Goal: Task Accomplishment & Management: Manage account settings

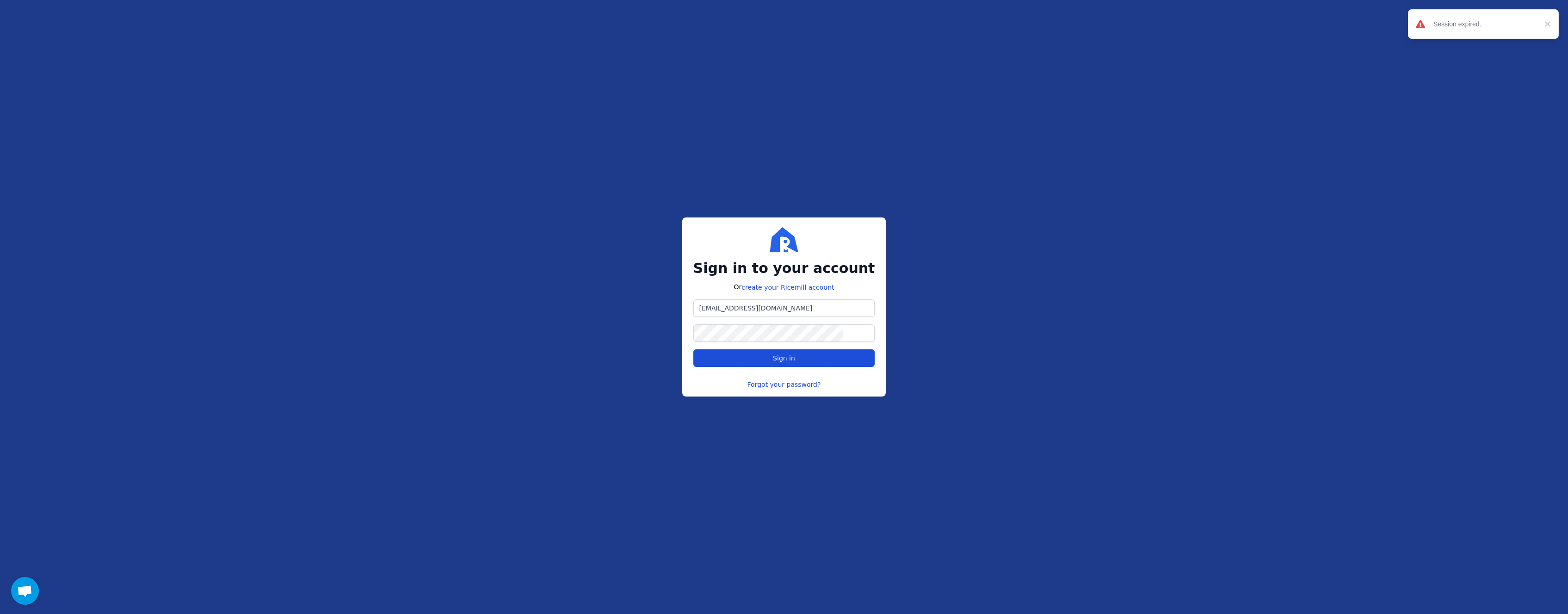
click at [799, 358] on span "Sign in" at bounding box center [784, 358] width 166 height 9
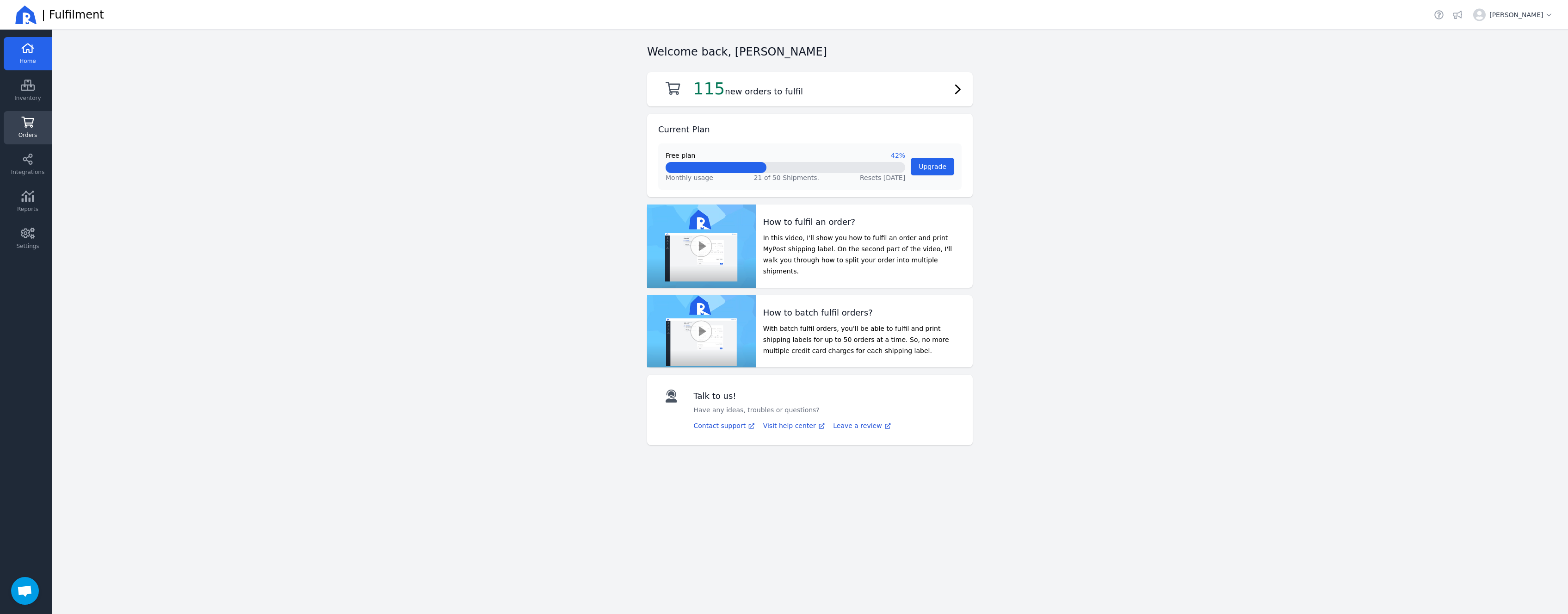
click at [26, 134] on span "Orders" at bounding box center [27, 135] width 18 height 7
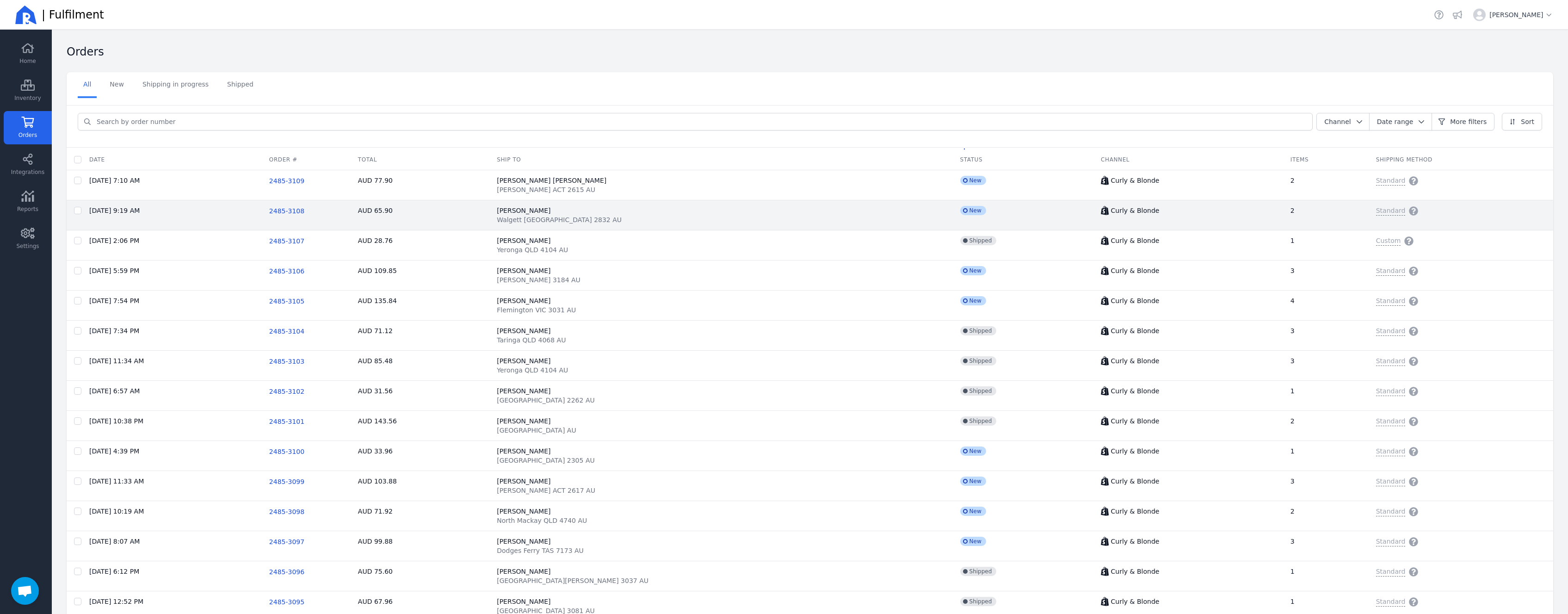
click at [474, 217] on td "AUD 65.90" at bounding box center [420, 215] width 139 height 30
checkbox input "false"
checkbox input "true"
click at [304, 214] on span "2485-3108" at bounding box center [287, 211] width 35 height 7
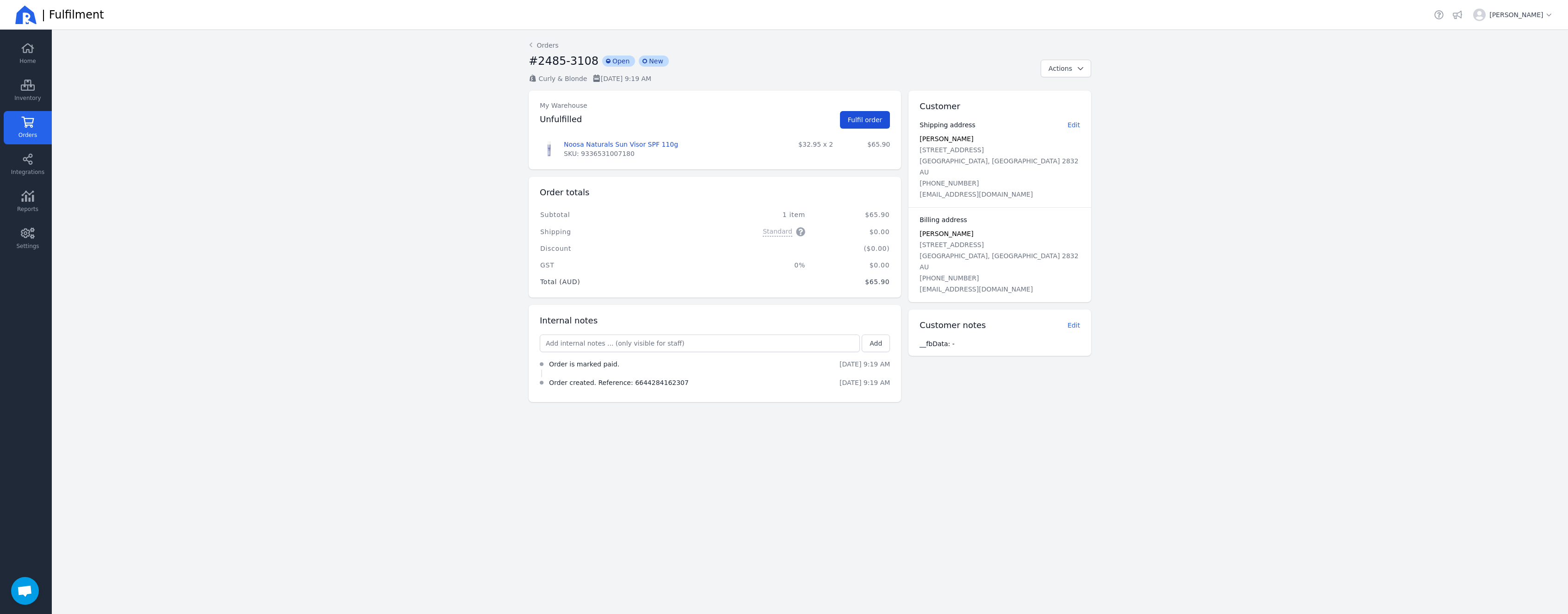
click at [868, 113] on button "Fulfil order" at bounding box center [865, 119] width 51 height 18
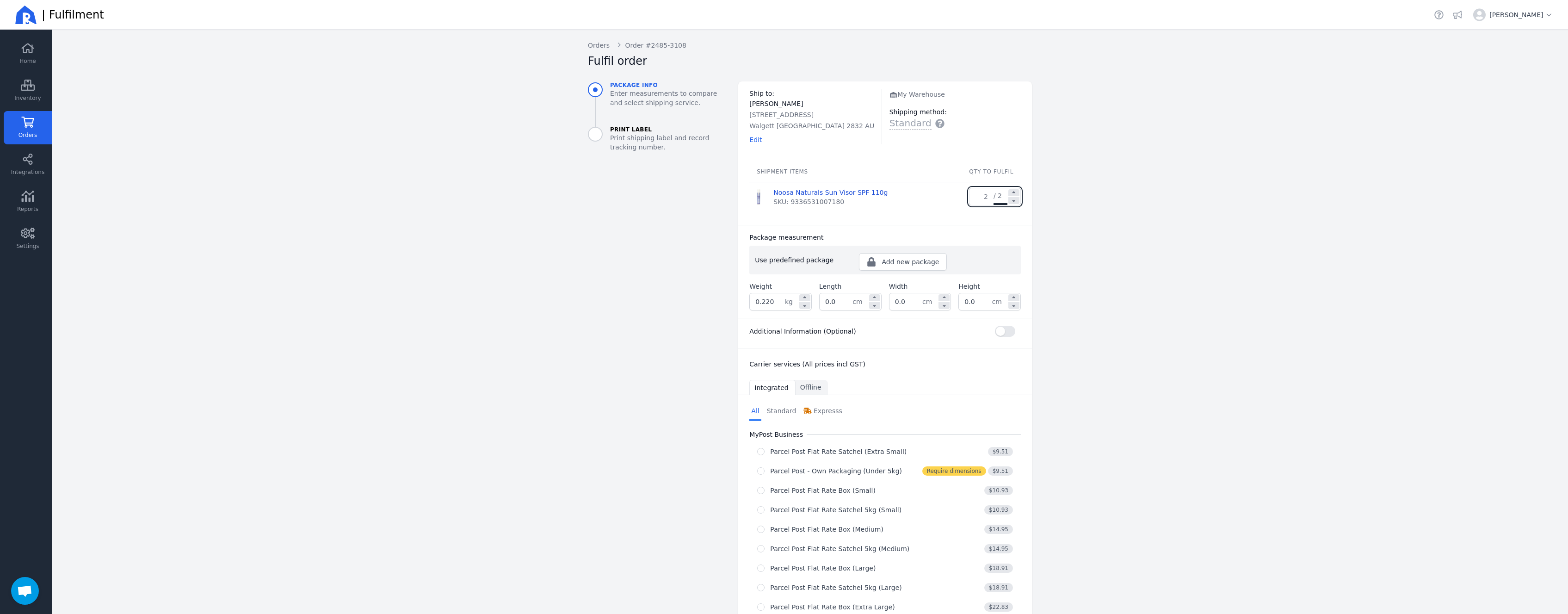
drag, startPoint x: 850, startPoint y: 302, endPoint x: 801, endPoint y: 302, distance: 49.0
click at [801, 302] on div "Weight 0.220 kg Length 0.0 cm Width 0.0 cm Height 0.0 cm" at bounding box center [885, 296] width 271 height 29
drag, startPoint x: 835, startPoint y: 302, endPoint x: 799, endPoint y: 302, distance: 36.0
click at [820, 302] on input "0.0" at bounding box center [836, 302] width 33 height 16
type input "19.0"
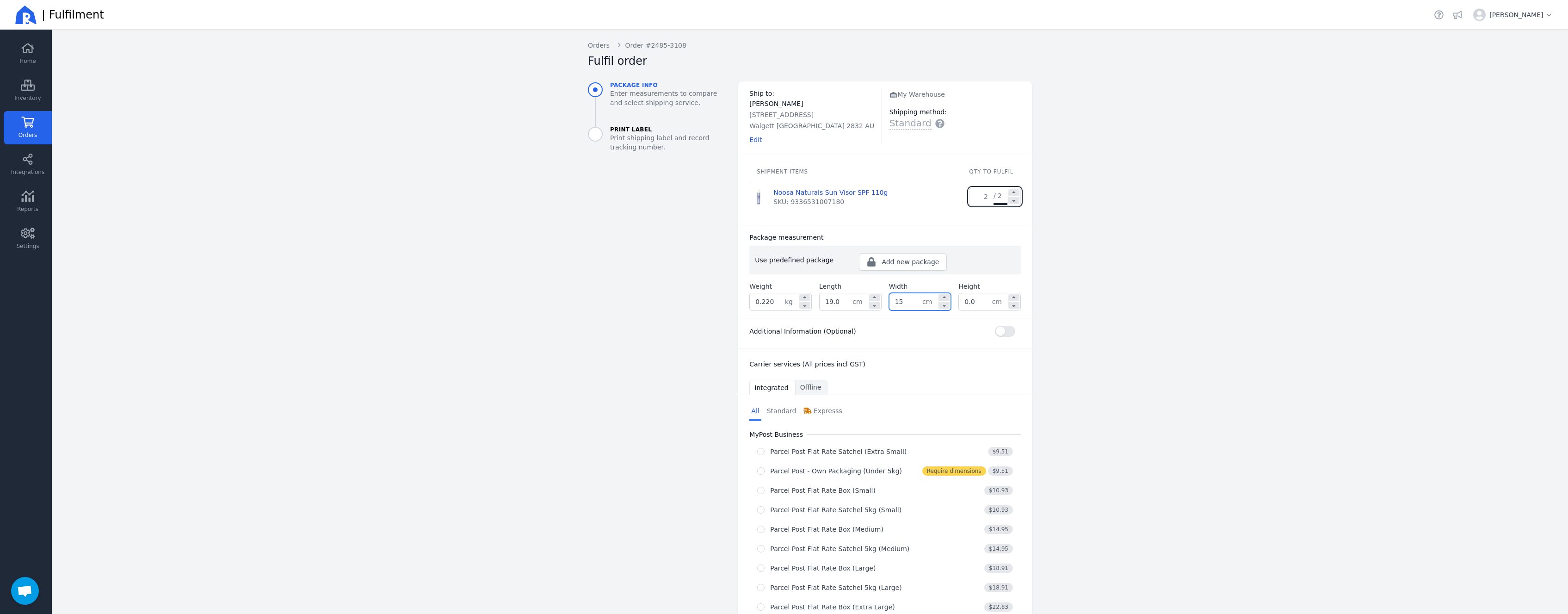
type input "15.0"
type input "6.0"
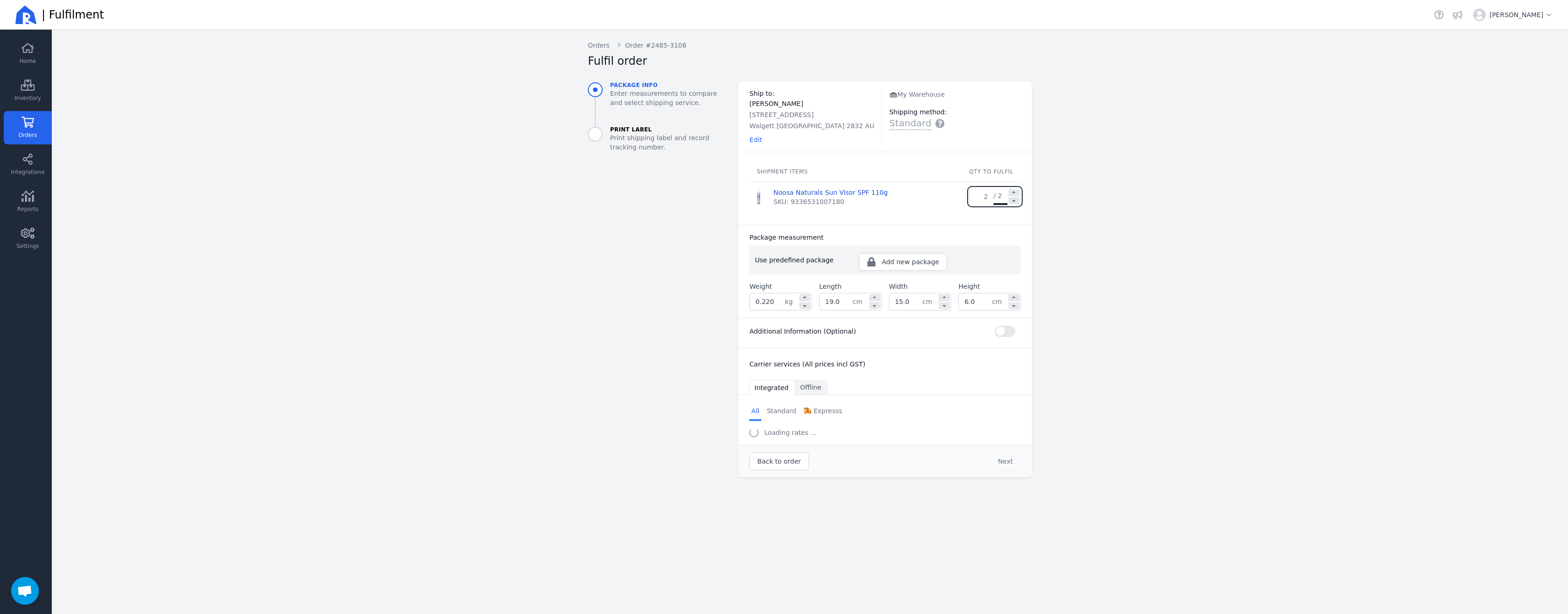
click at [561, 350] on main "Back Orders Order #2485-3108 Fulfil order Package info Enter measurements to co…" at bounding box center [810, 322] width 1516 height 585
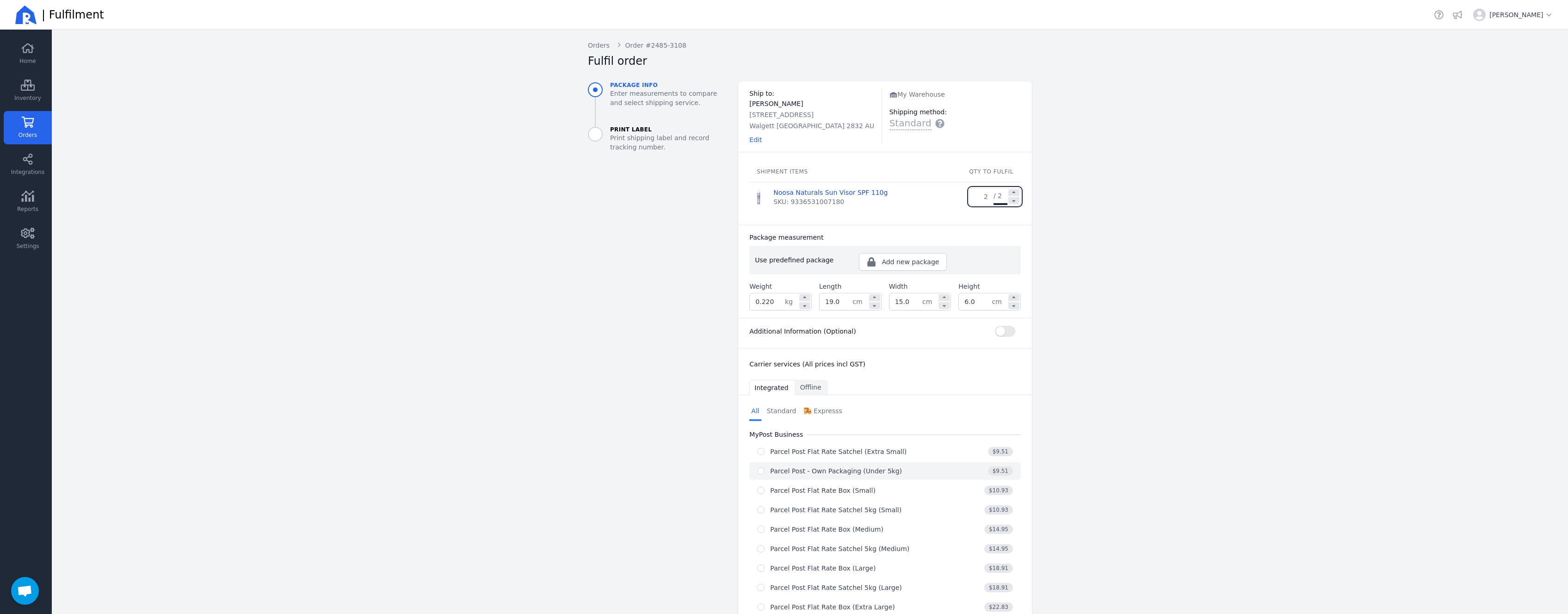
click at [824, 472] on div "Parcel Post - Own Packaging (Under 5kg)" at bounding box center [836, 471] width 132 height 9
radio input "true"
select select "0"
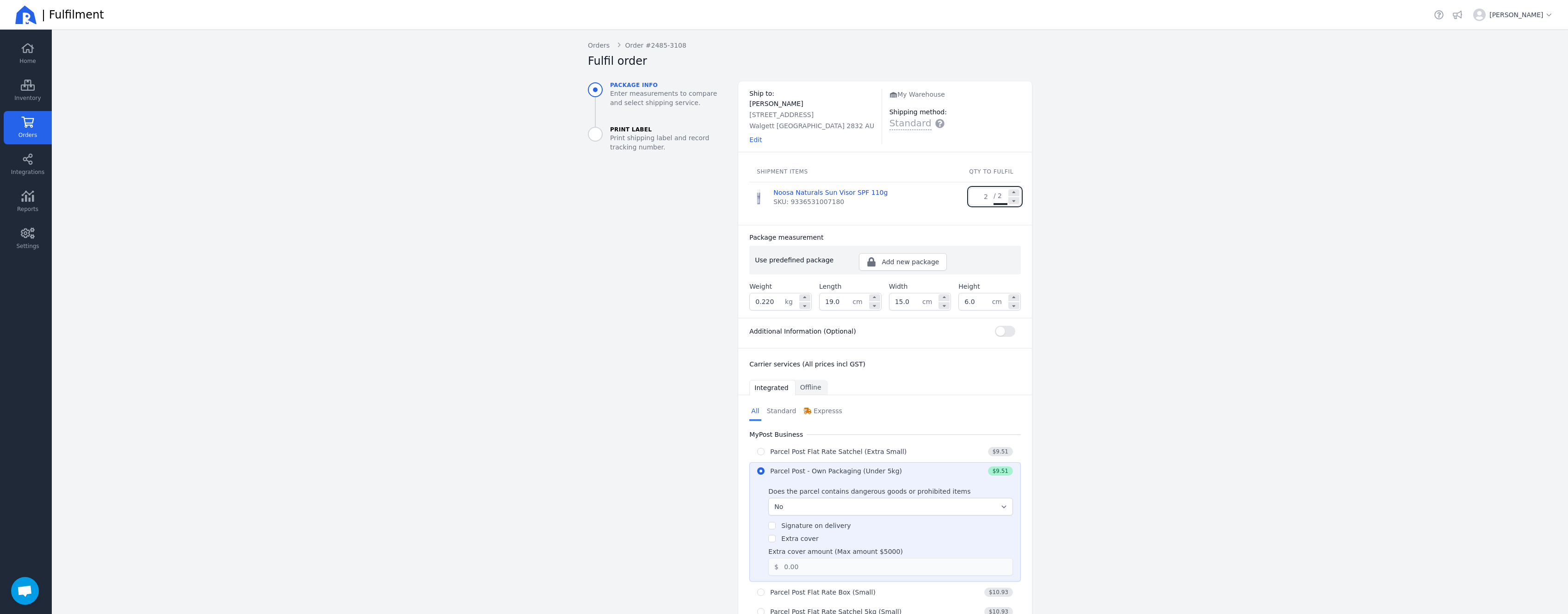
scroll to position [157, 0]
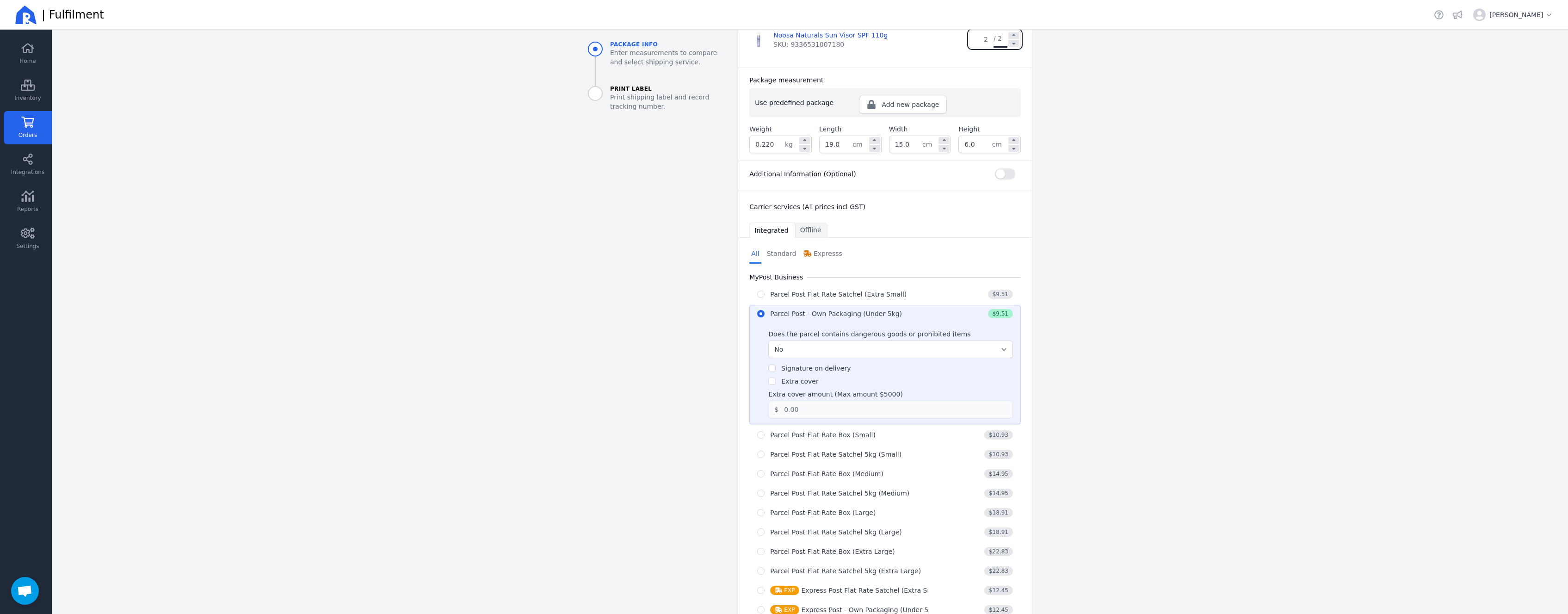
click at [784, 378] on label "Extra cover" at bounding box center [799, 381] width 37 height 7
click at [775, 378] on input "Extra cover" at bounding box center [772, 381] width 7 height 7
checkbox input "true"
drag, startPoint x: 837, startPoint y: 406, endPoint x: 763, endPoint y: 404, distance: 74.0
click at [779, 404] on input "0.00" at bounding box center [889, 409] width 221 height 16
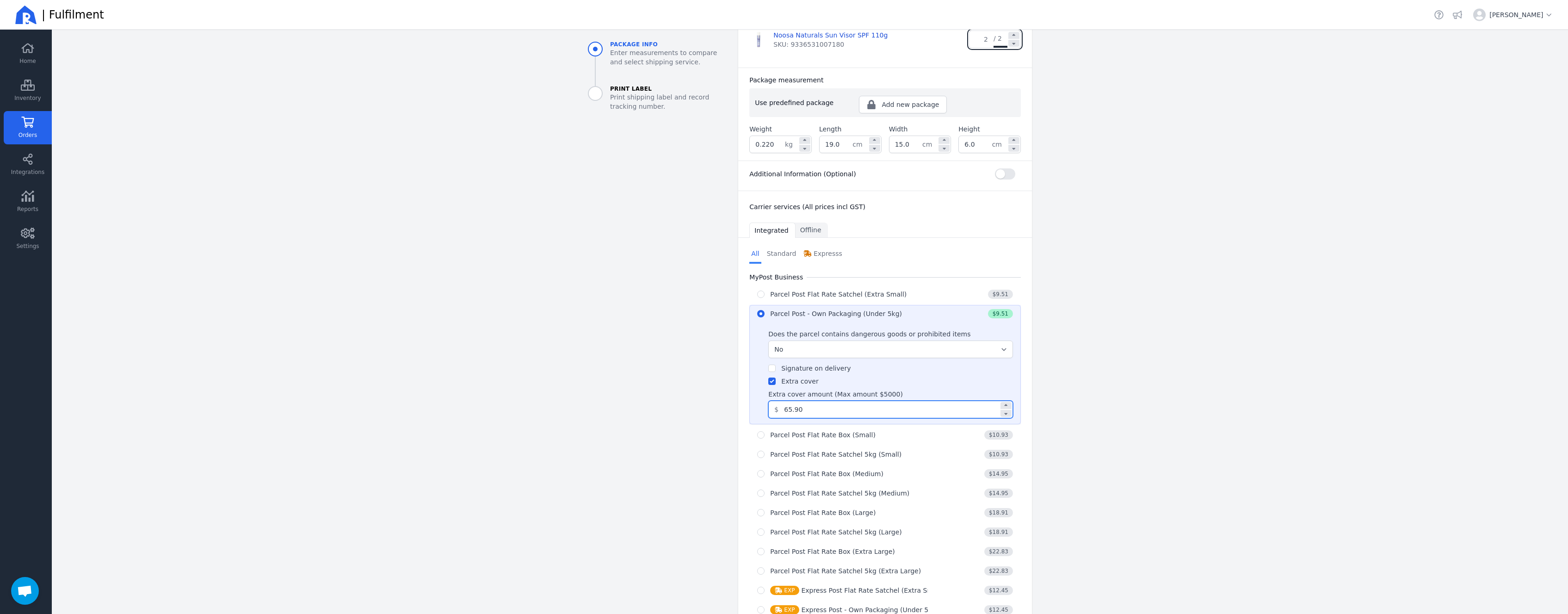
type input "65.90"
click at [639, 401] on aside "Package info Enter measurements to compare and select shipping service. Print L…" at bounding box center [656, 369] width 150 height 891
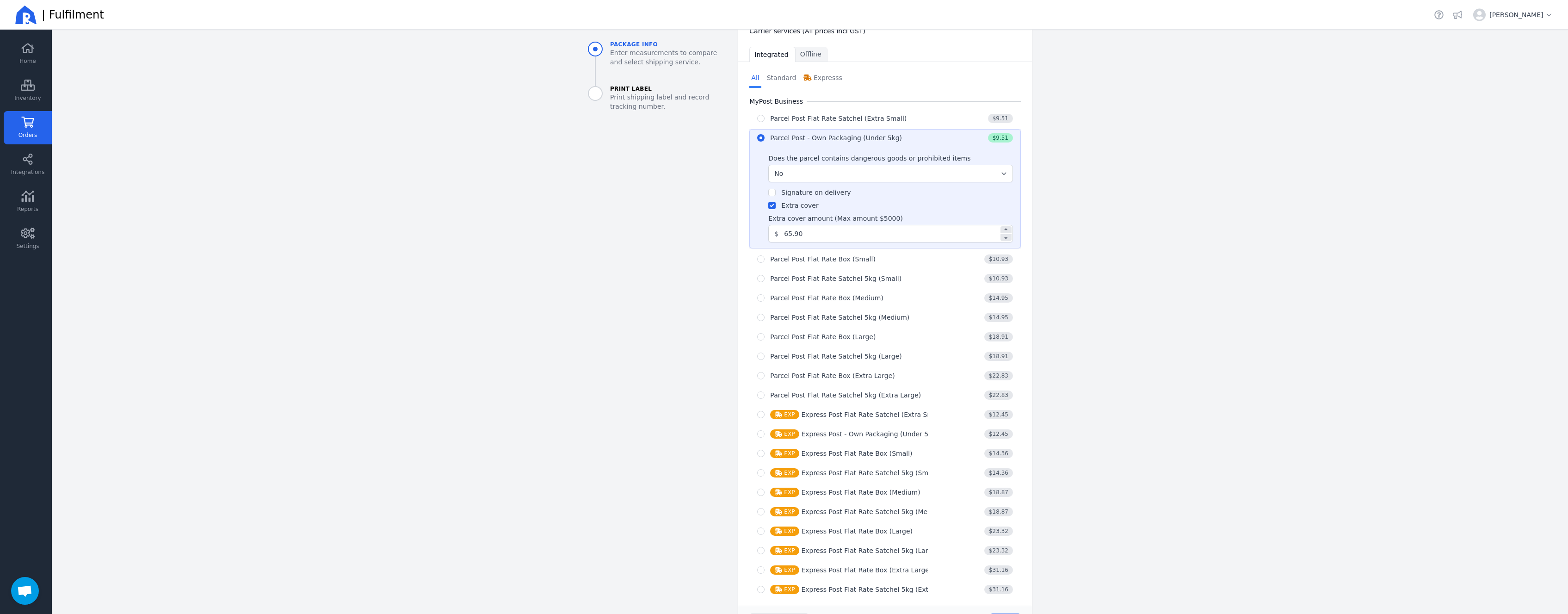
scroll to position [369, 0]
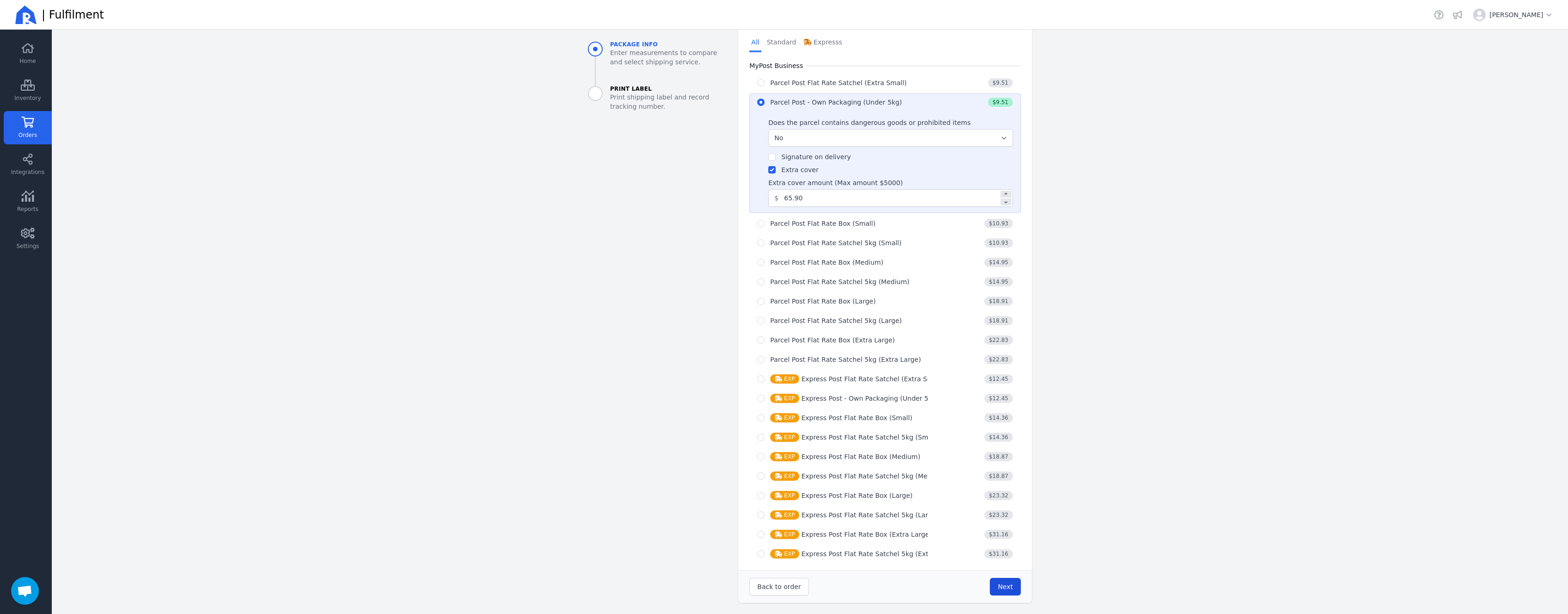
click at [1002, 590] on span "Next" at bounding box center [1005, 587] width 15 height 7
type input "19.0"
type input "15.0"
type input "6.0"
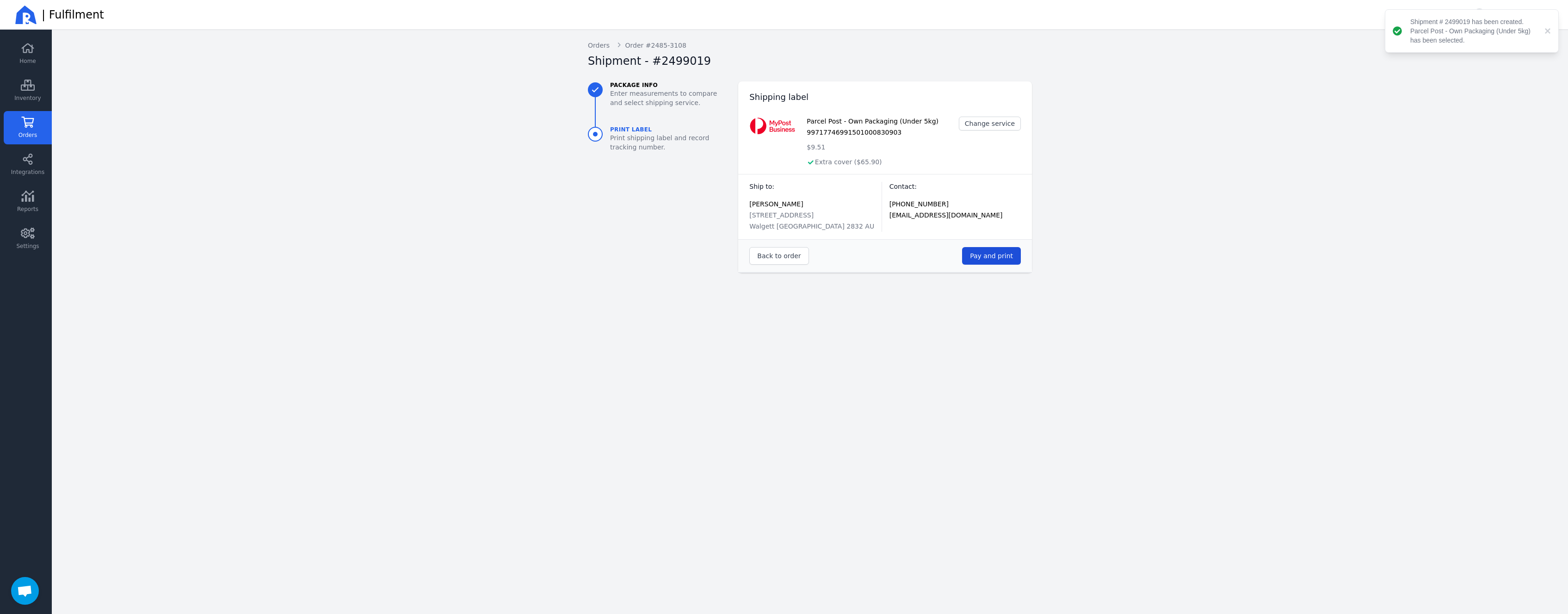
click at [975, 261] on button "Pay and print" at bounding box center [992, 256] width 59 height 18
click at [979, 252] on span "Pay and print" at bounding box center [991, 256] width 43 height 9
click at [796, 255] on span "Back to order" at bounding box center [779, 256] width 43 height 7
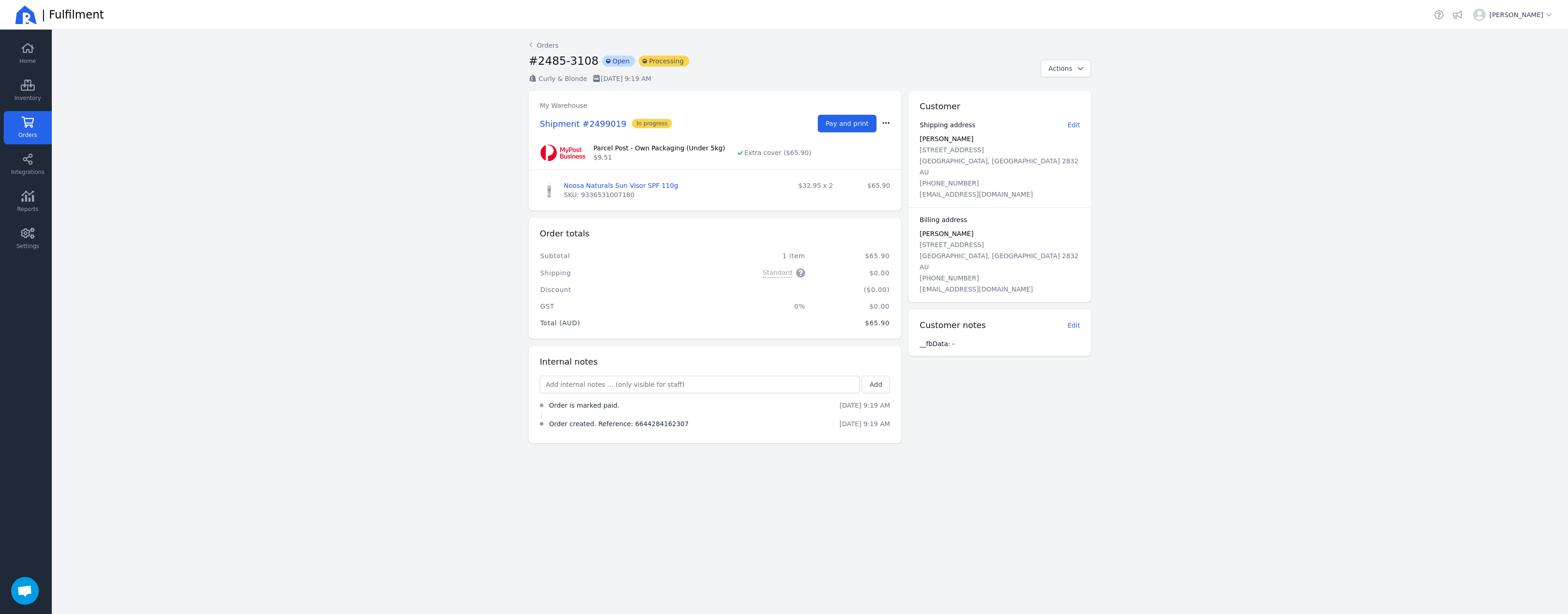
click at [15, 132] on link "Orders" at bounding box center [27, 127] width 48 height 34
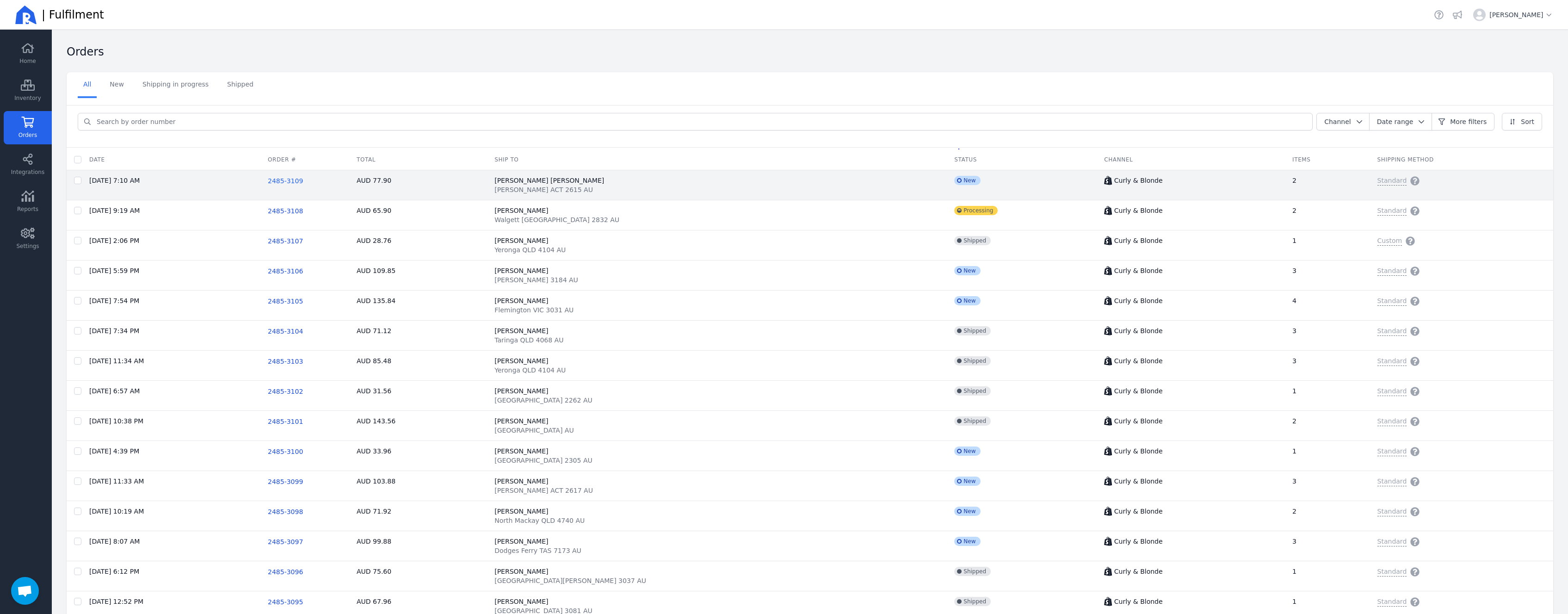
click at [303, 182] on span "2485-3109" at bounding box center [285, 181] width 35 height 7
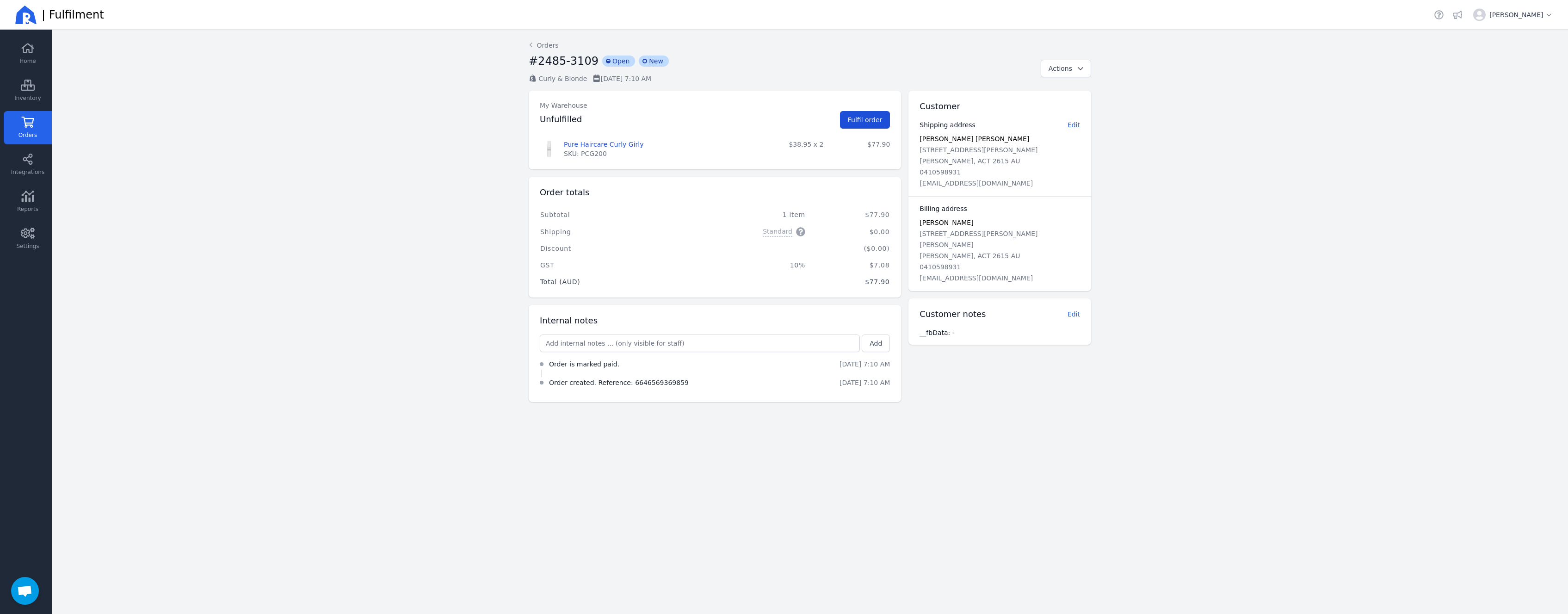
click at [861, 117] on span "Fulfil order" at bounding box center [865, 120] width 35 height 7
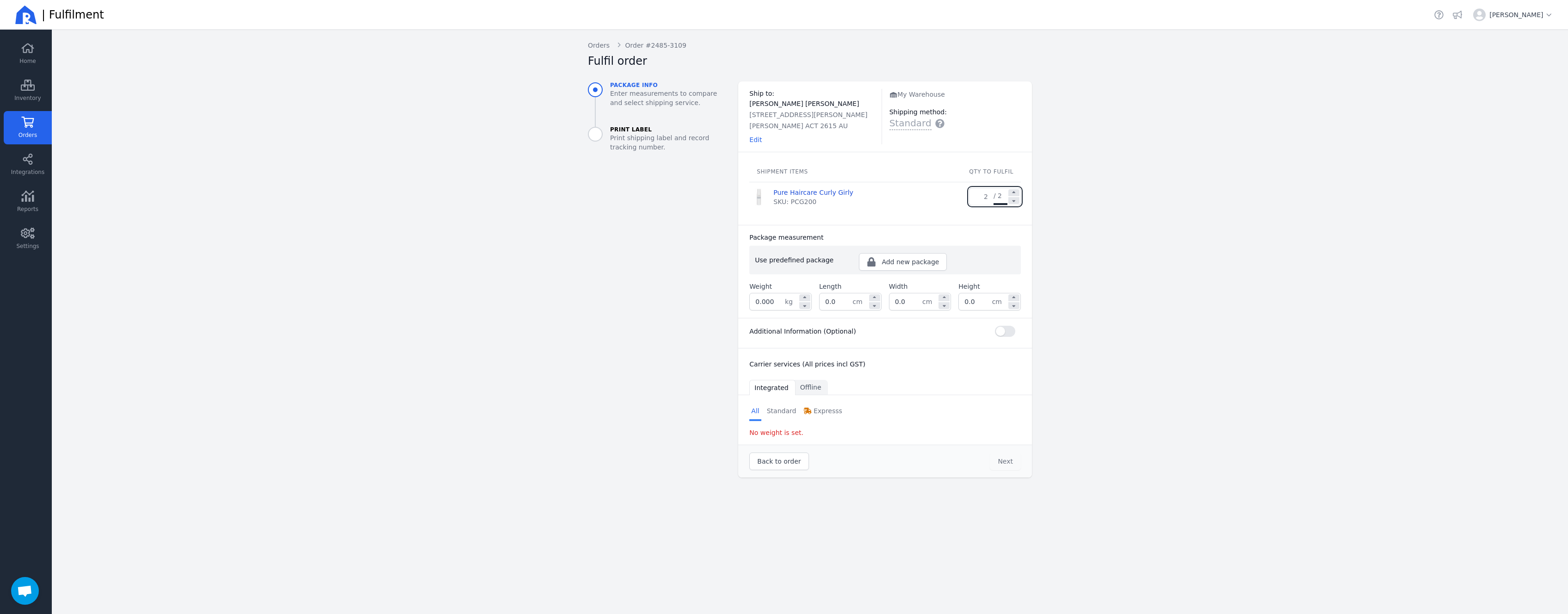
drag, startPoint x: 789, startPoint y: 300, endPoint x: 743, endPoint y: 302, distance: 46.0
click at [743, 302] on div "Package measurement Use predefined package Add new package ​ Weight 0.000 kg Le…" at bounding box center [885, 271] width 294 height 93
drag, startPoint x: 789, startPoint y: 300, endPoint x: 780, endPoint y: 302, distance: 9.2
click at [780, 302] on div "0.000 kg" at bounding box center [780, 302] width 63 height 18
drag, startPoint x: 780, startPoint y: 302, endPoint x: 753, endPoint y: 302, distance: 27.0
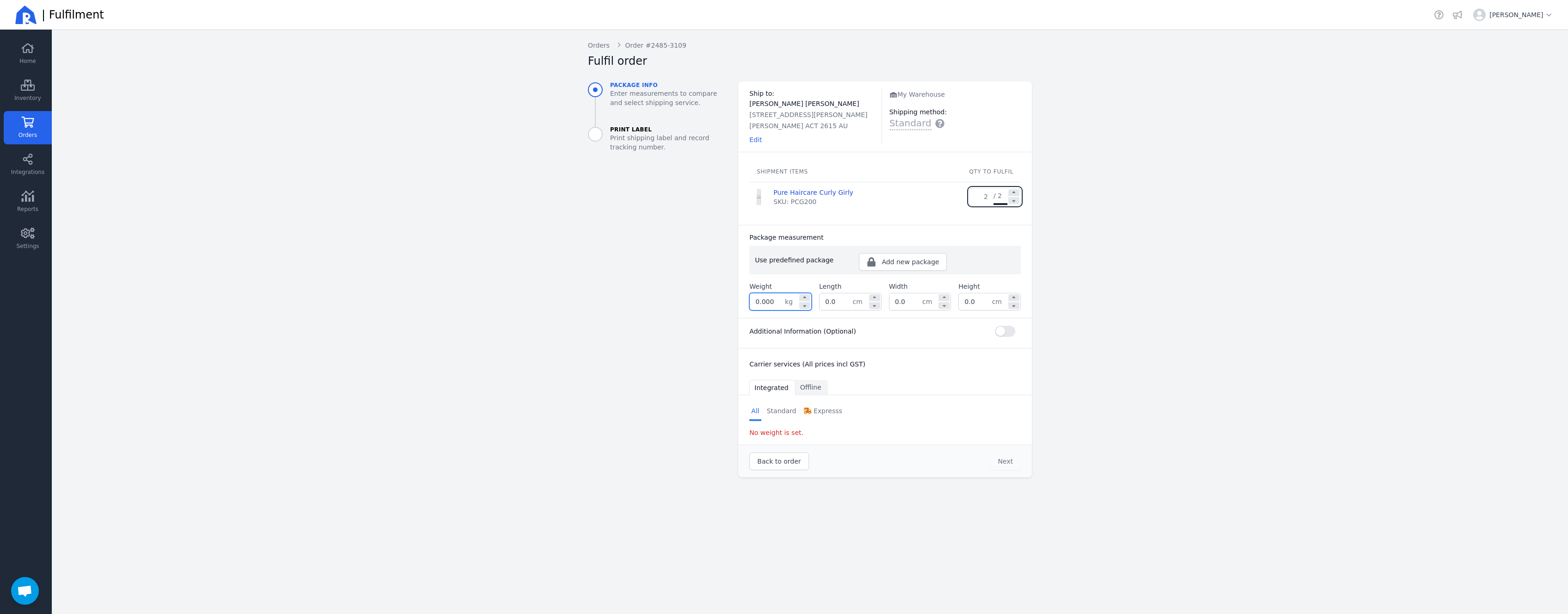
click at [753, 302] on input "0.000" at bounding box center [768, 302] width 35 height 16
type input "4"
type input "0.400"
drag, startPoint x: 843, startPoint y: 302, endPoint x: 785, endPoint y: 304, distance: 58.0
click at [820, 304] on input "0.0" at bounding box center [836, 302] width 33 height 16
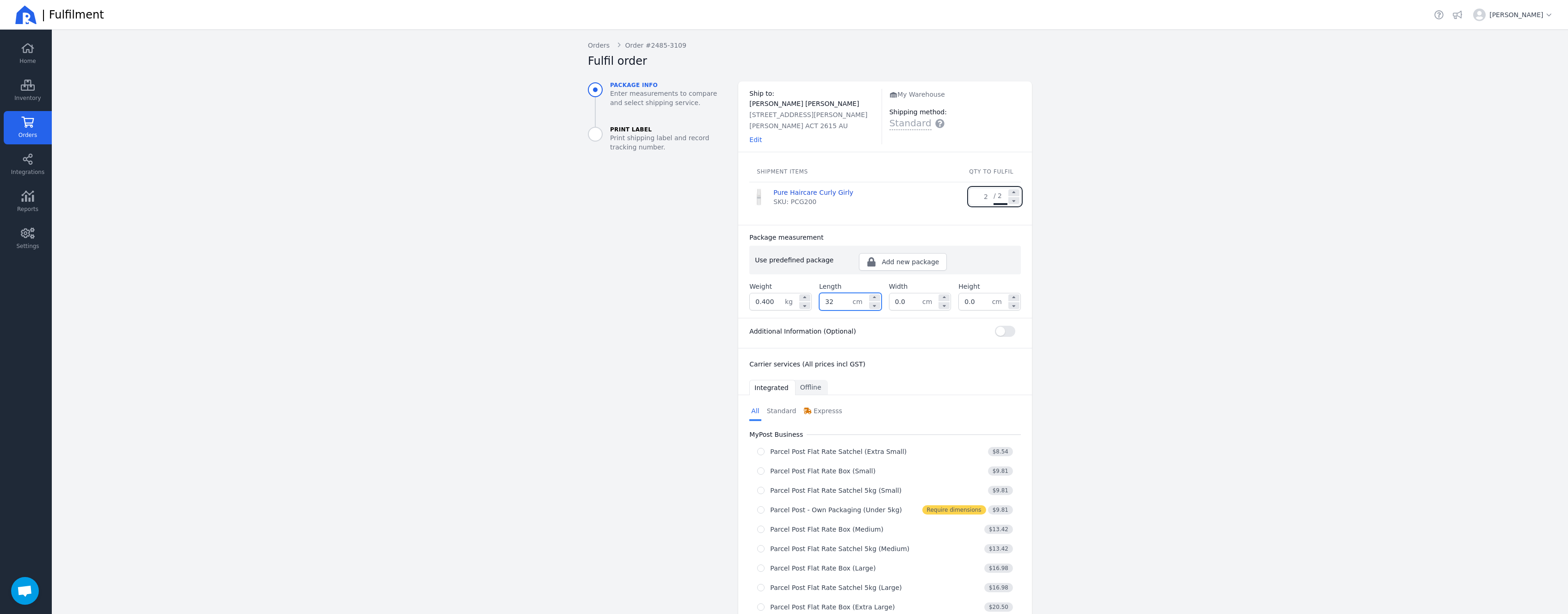
type input "32.0"
type input "24.0"
type input "11.0"
click at [646, 360] on aside "Package info Enter measurements to compare and select shipping service. Print L…" at bounding box center [656, 476] width 150 height 789
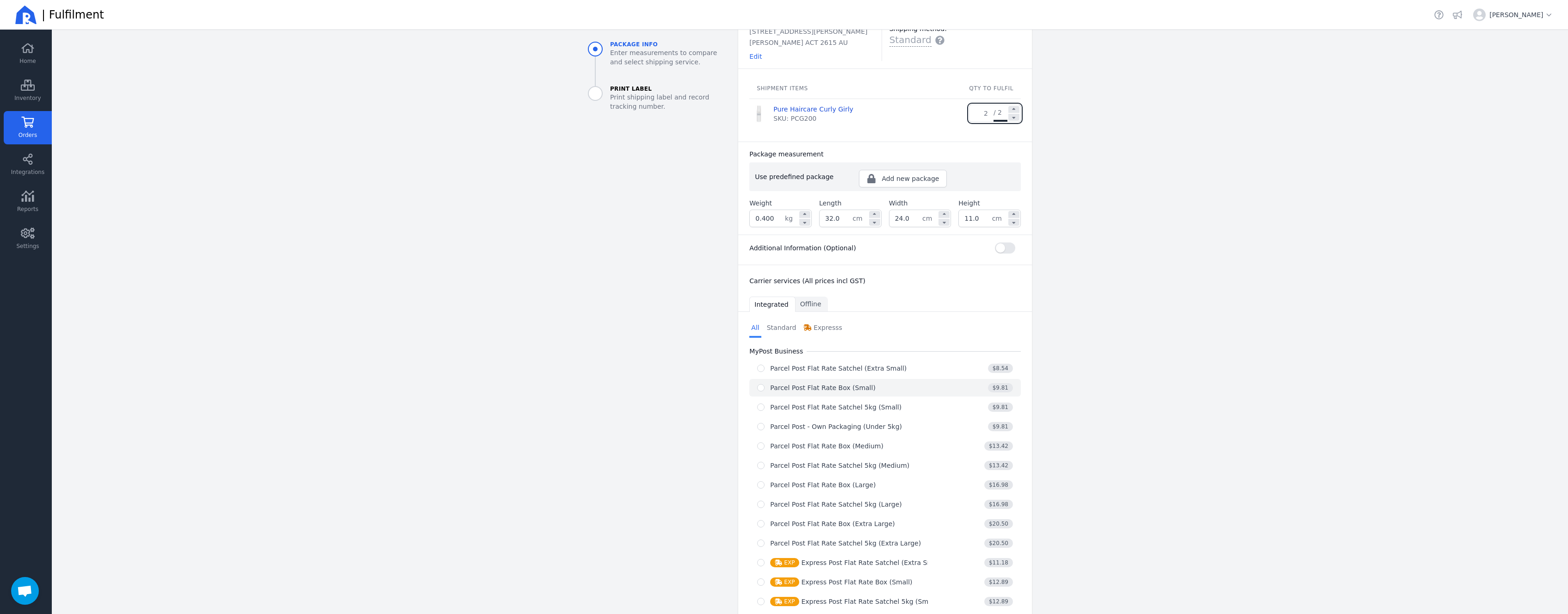
scroll to position [148, 0]
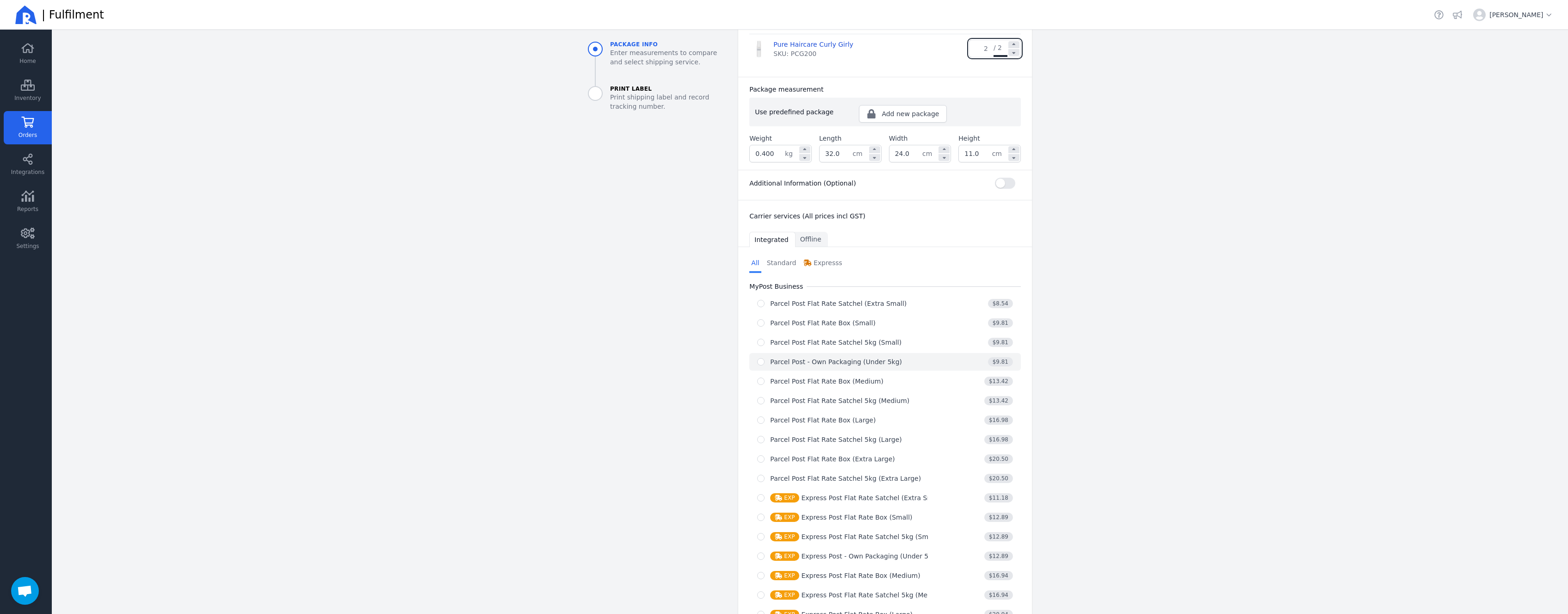
click at [881, 363] on div "Parcel Post - Own Packaging (Under 5kg)" at bounding box center [836, 362] width 132 height 9
radio input "true"
select select "0"
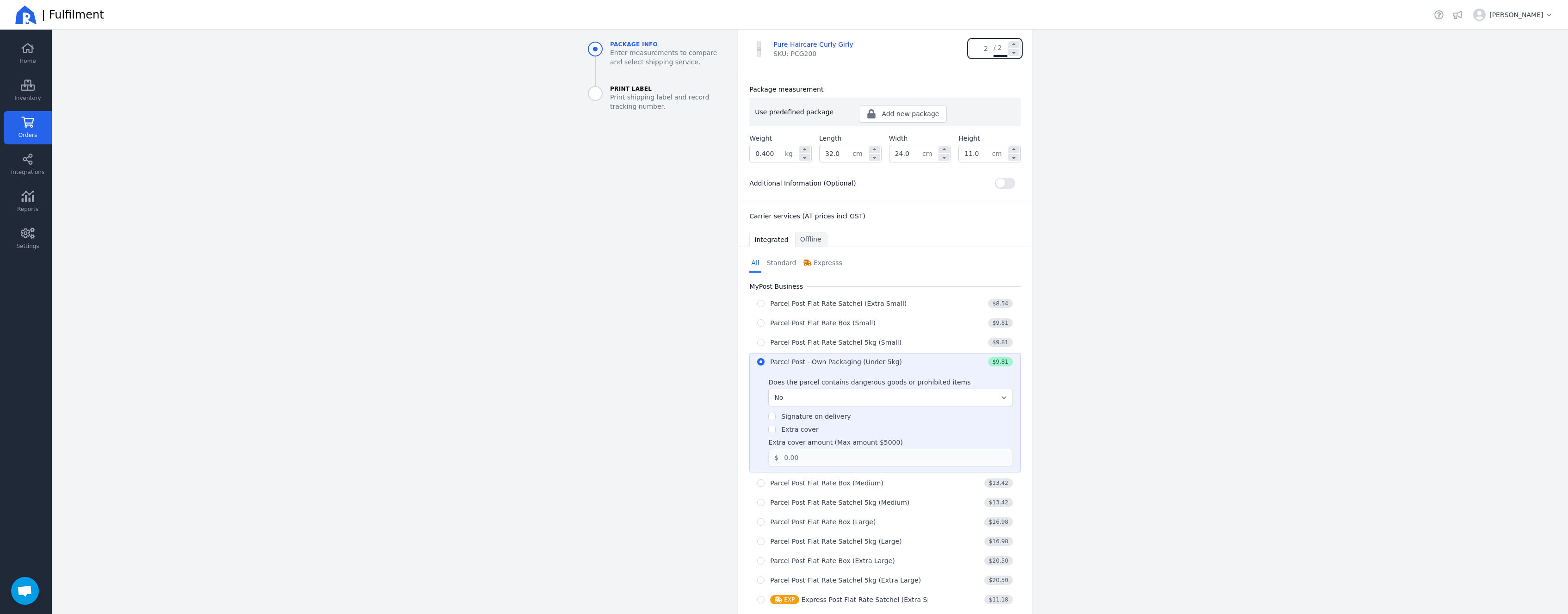
scroll to position [287, 0]
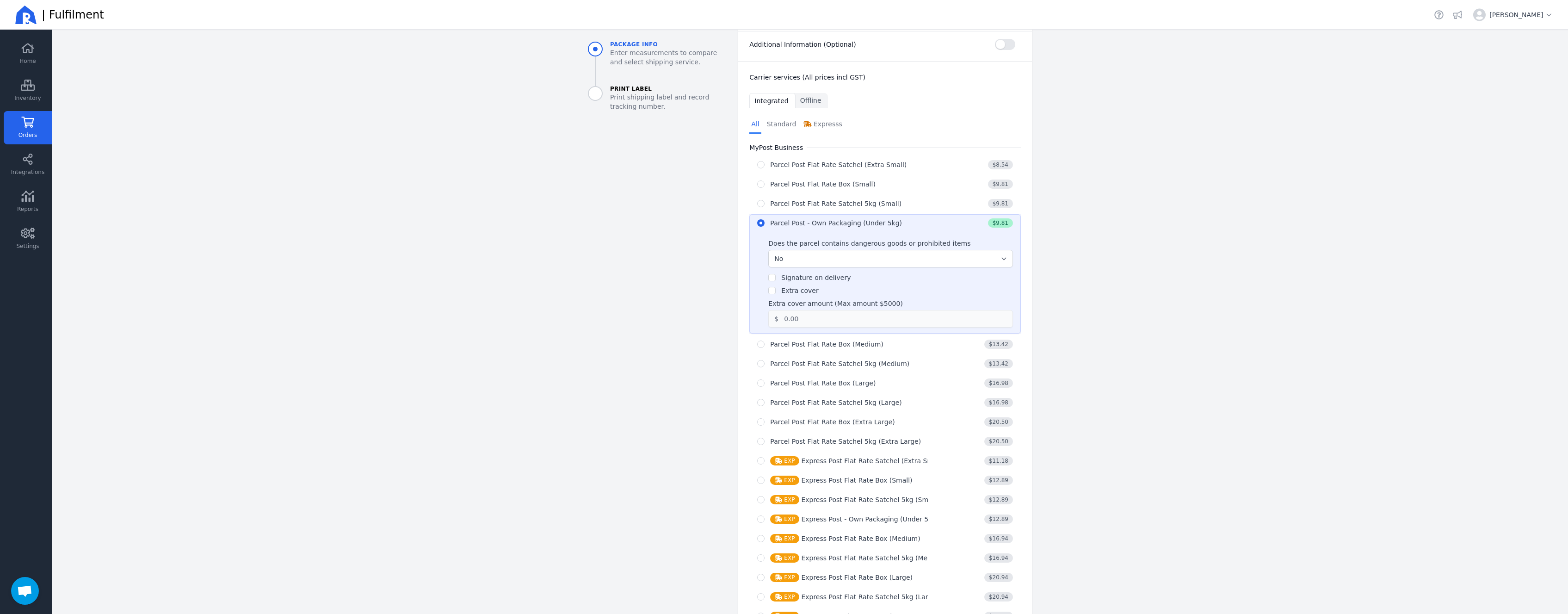
click at [788, 294] on label "Extra cover" at bounding box center [799, 291] width 37 height 7
click at [775, 294] on input "Extra cover" at bounding box center [772, 291] width 7 height 7
checkbox input "true"
drag, startPoint x: 803, startPoint y: 315, endPoint x: 766, endPoint y: 322, distance: 37.7
click at [779, 322] on input "0.00" at bounding box center [889, 319] width 221 height 16
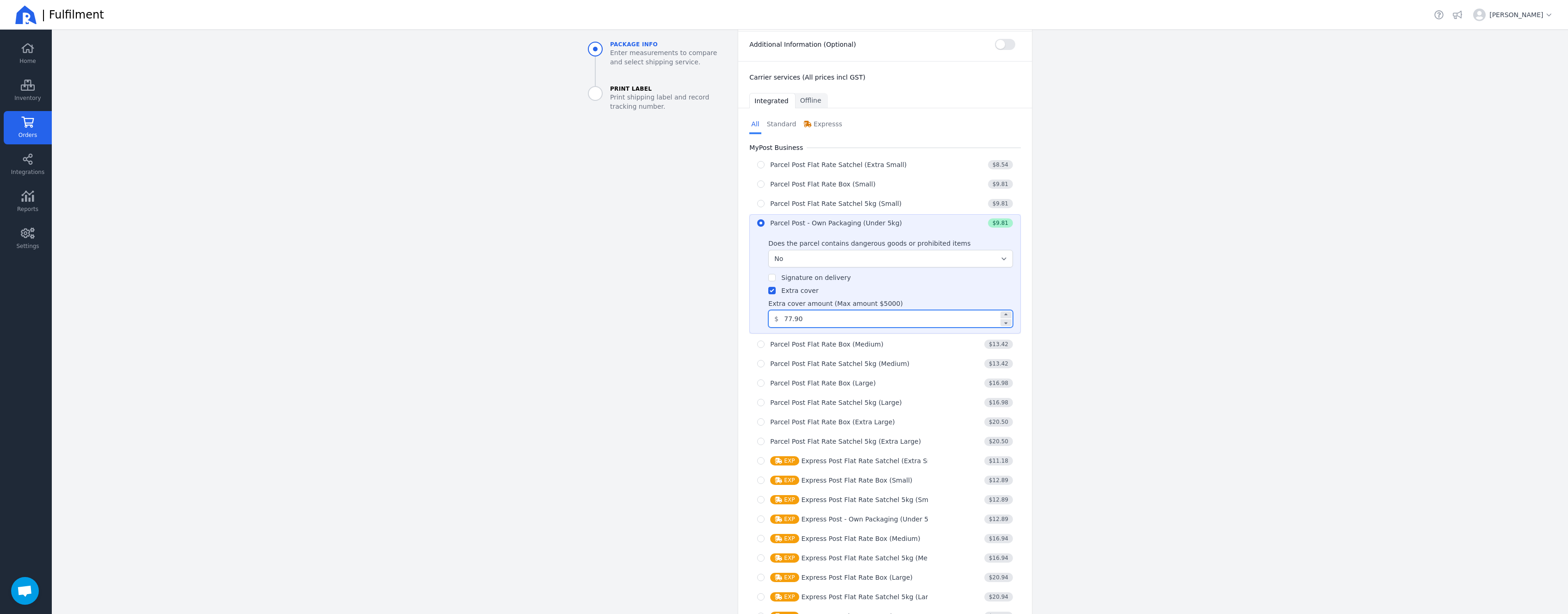
type input "77.90"
click at [621, 337] on aside "Package info Enter measurements to compare and select shipping service. Print L…" at bounding box center [656, 240] width 150 height 891
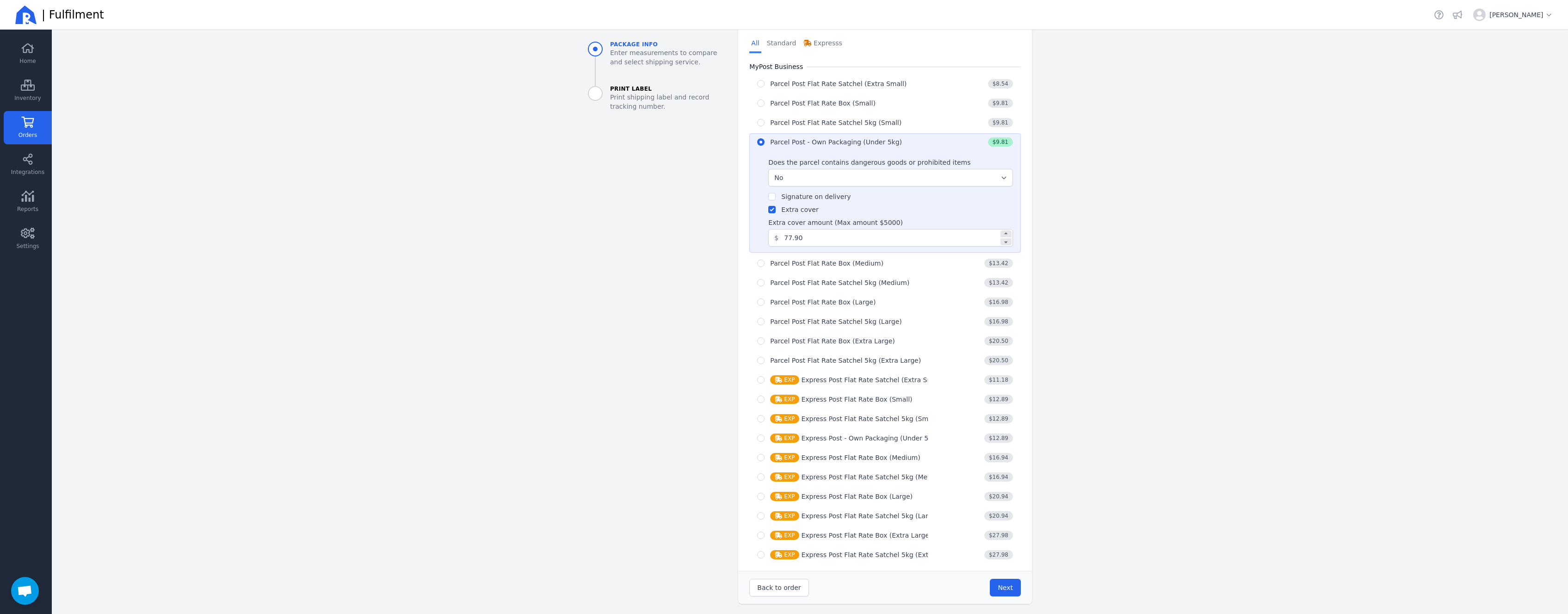
scroll to position [369, 0]
click at [1013, 590] on button "Next" at bounding box center [1005, 587] width 31 height 18
type input "32.0"
type input "24.0"
type input "11.0"
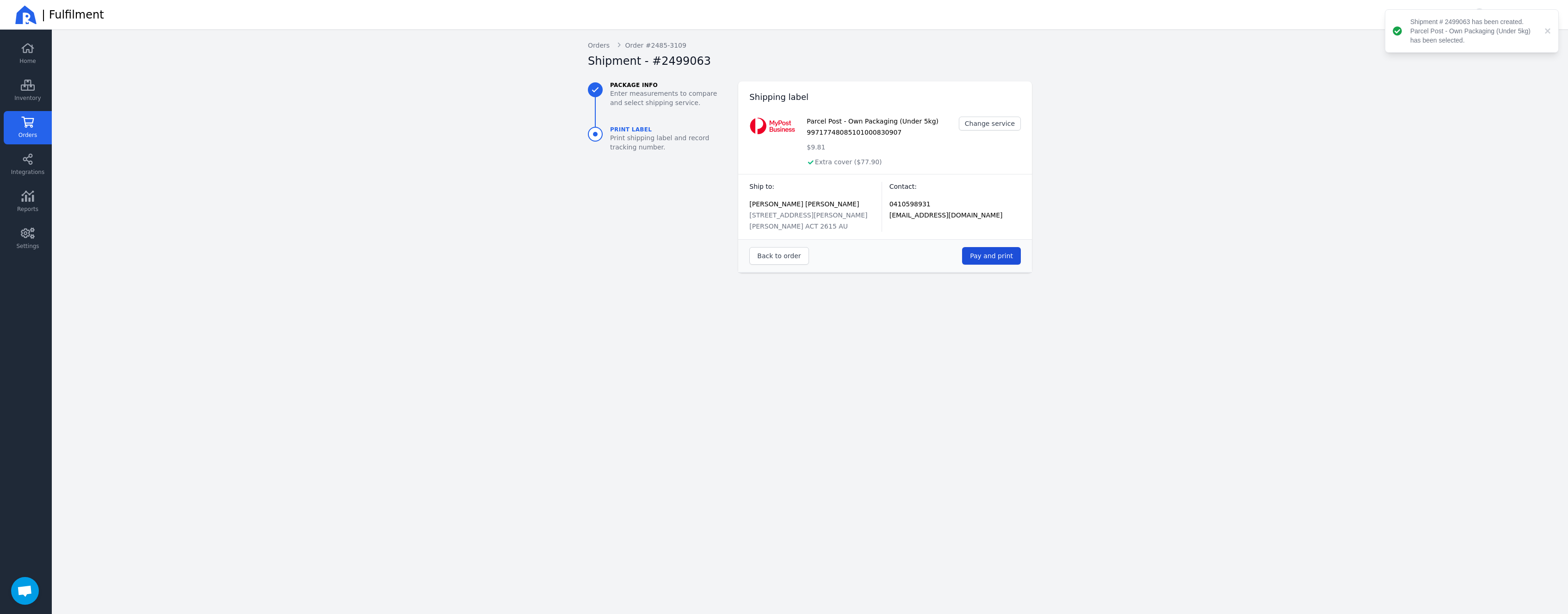
click at [1007, 257] on span "Pay and print" at bounding box center [991, 256] width 43 height 7
click at [1001, 256] on span "Pay and print" at bounding box center [991, 256] width 43 height 7
click at [45, 132] on link "Orders" at bounding box center [27, 127] width 48 height 34
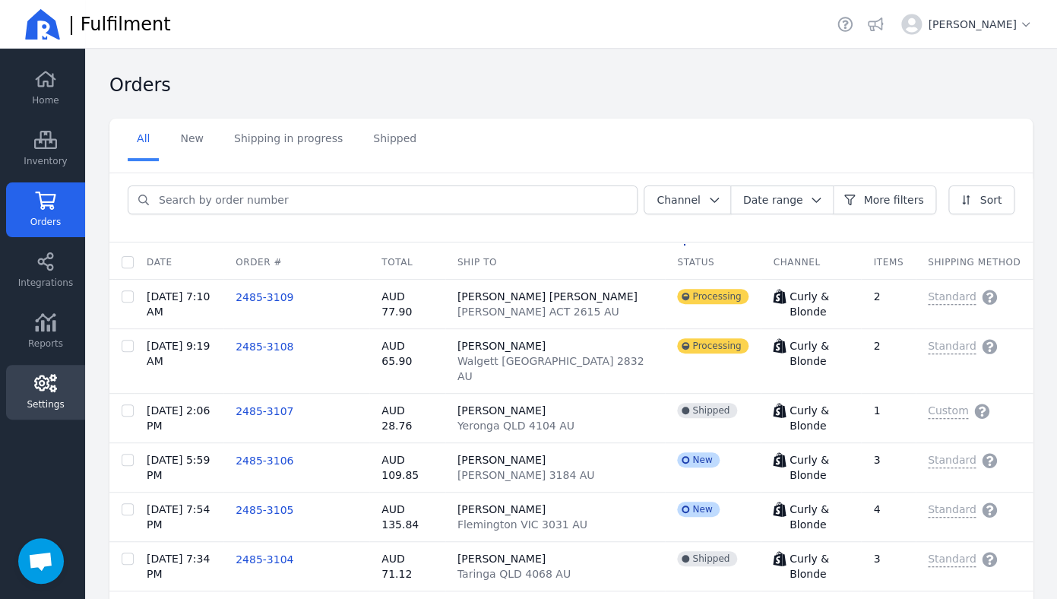
click at [52, 400] on span "Settings" at bounding box center [45, 404] width 37 height 12
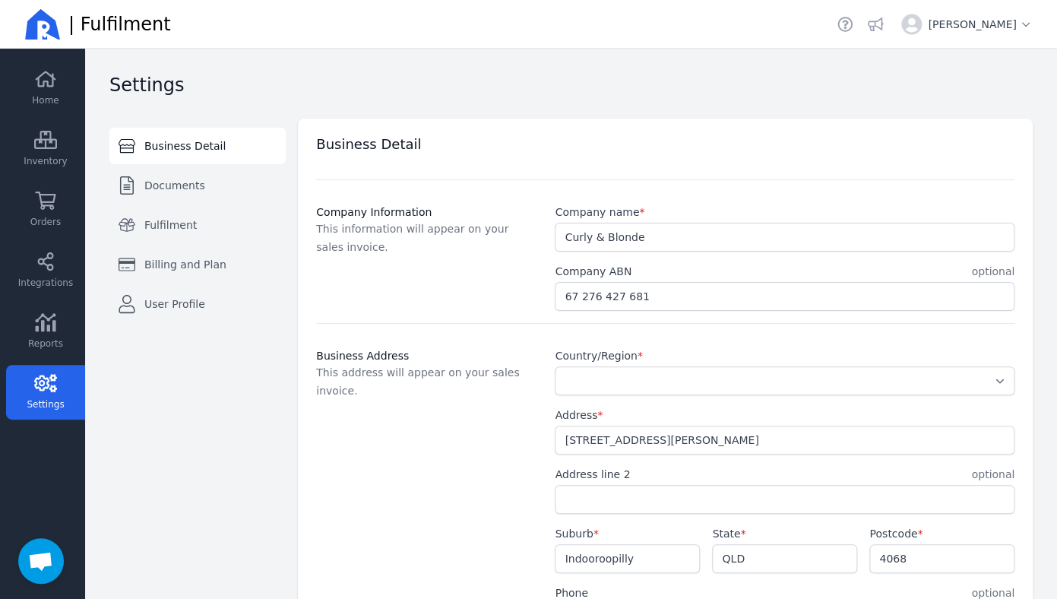
select select "AU"
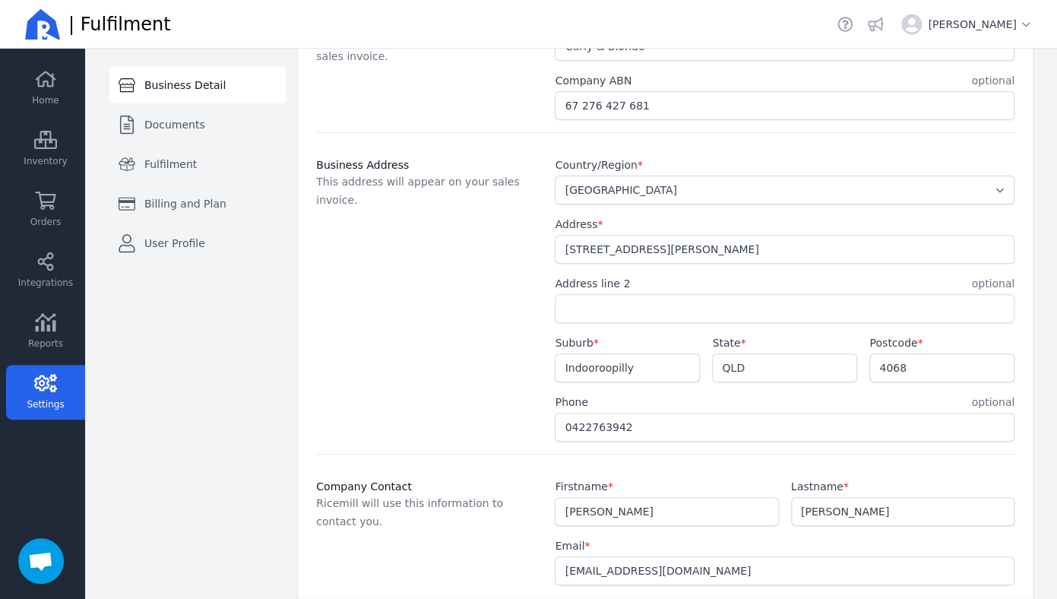
scroll to position [189, 0]
click at [248, 208] on link "Billing and Plan" at bounding box center [197, 203] width 176 height 36
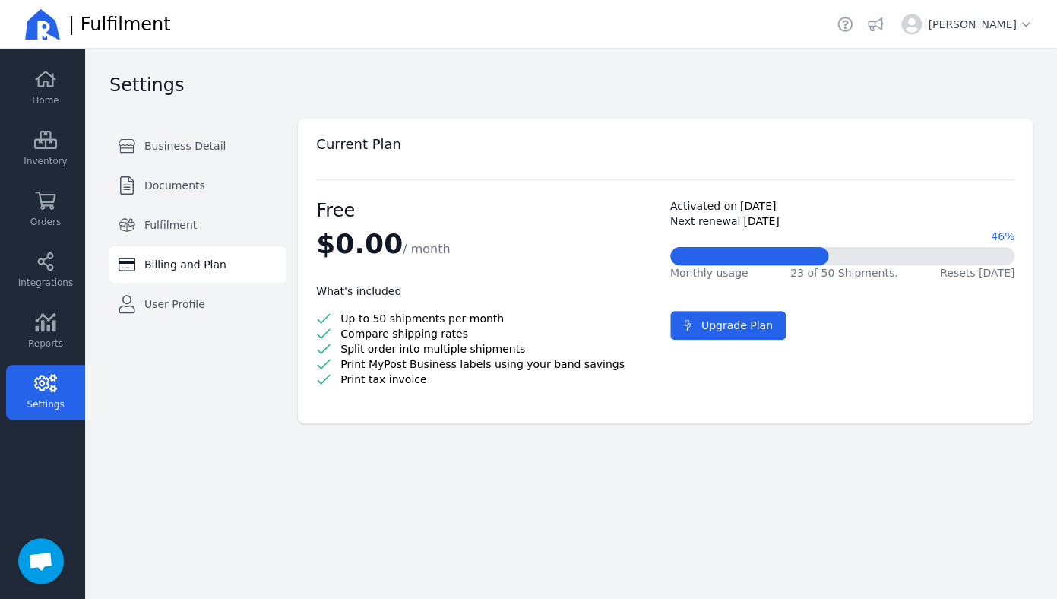
click at [366, 89] on div "Settings" at bounding box center [564, 89] width 911 height 33
click at [246, 308] on link "User Profile" at bounding box center [197, 304] width 176 height 36
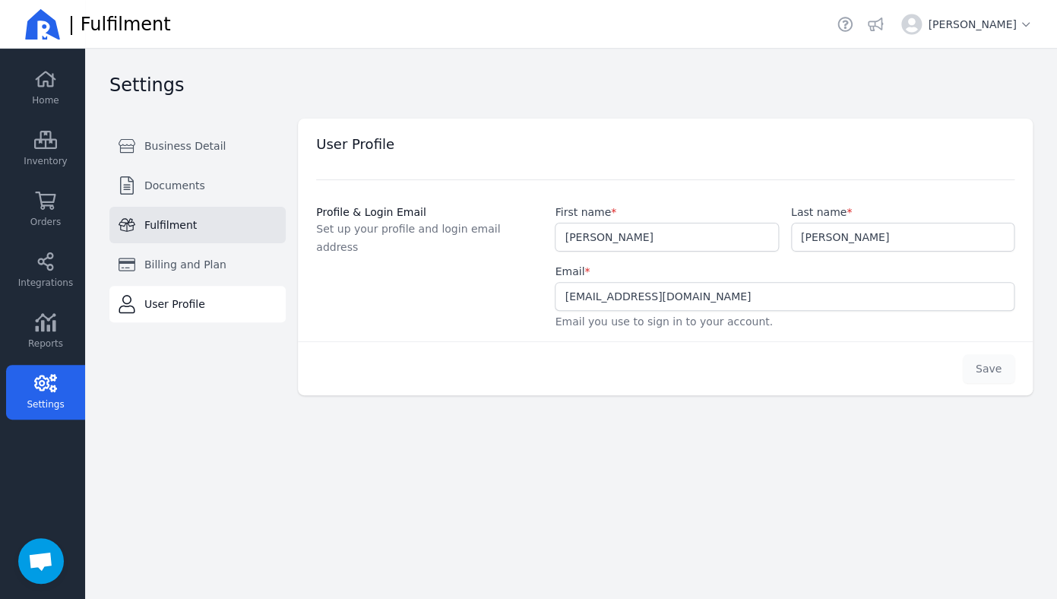
click at [195, 226] on link "Fulfilment" at bounding box center [197, 225] width 176 height 36
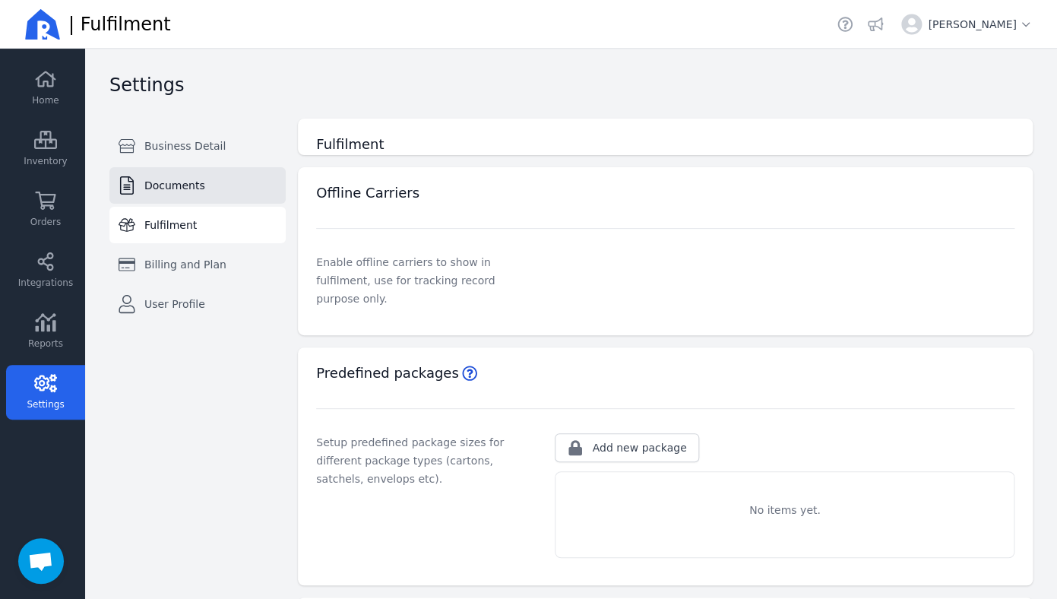
click at [199, 184] on span "Documents" at bounding box center [174, 185] width 61 height 15
select select "A4"
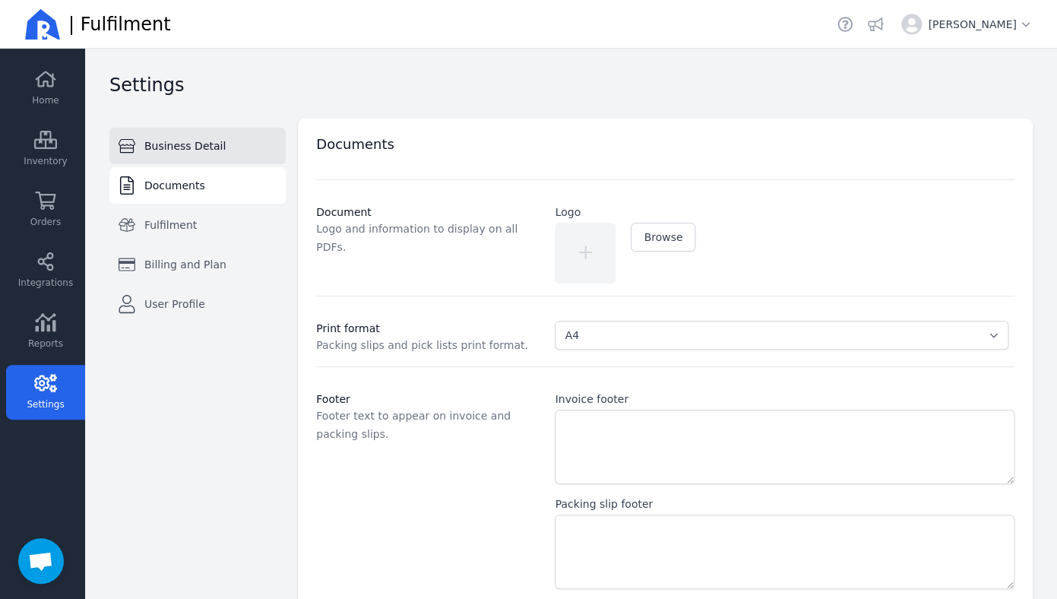
click at [200, 140] on span "Business Detail" at bounding box center [184, 145] width 81 height 15
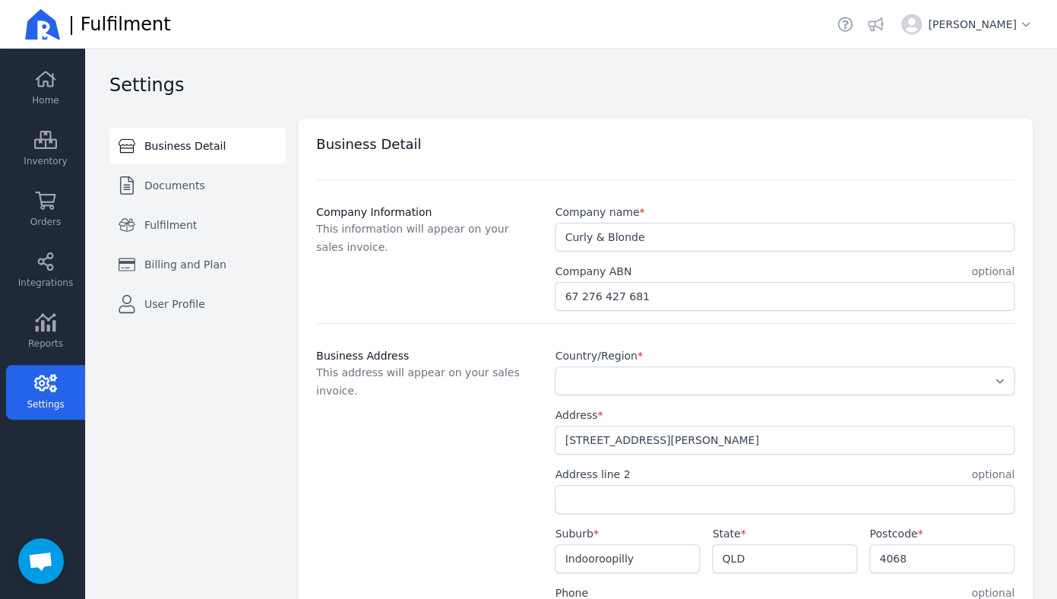
select select "AU"
click at [46, 194] on icon at bounding box center [46, 200] width 21 height 18
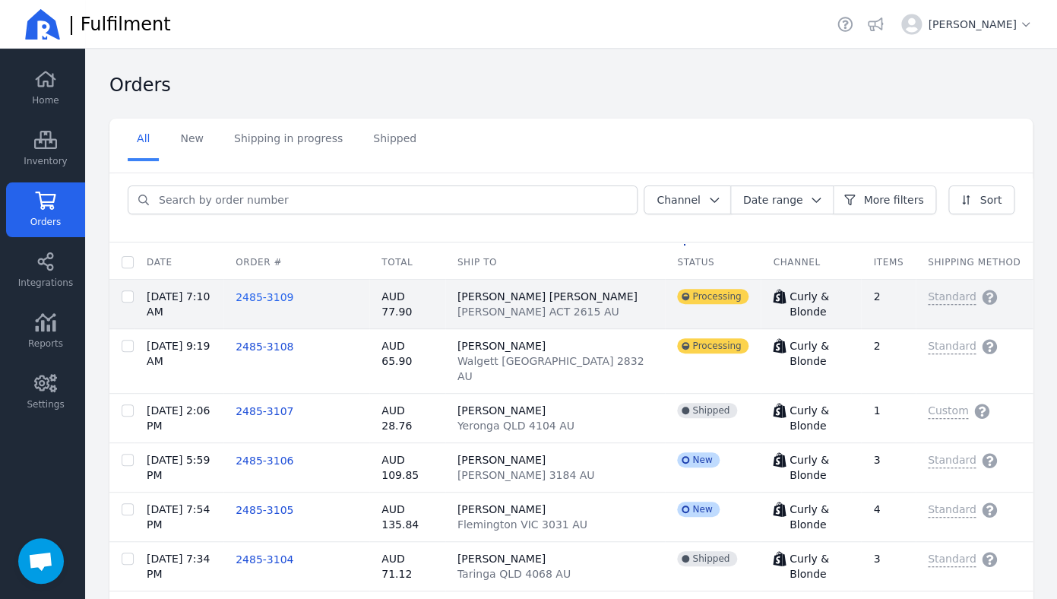
click at [293, 297] on span "2485-3109" at bounding box center [265, 297] width 58 height 12
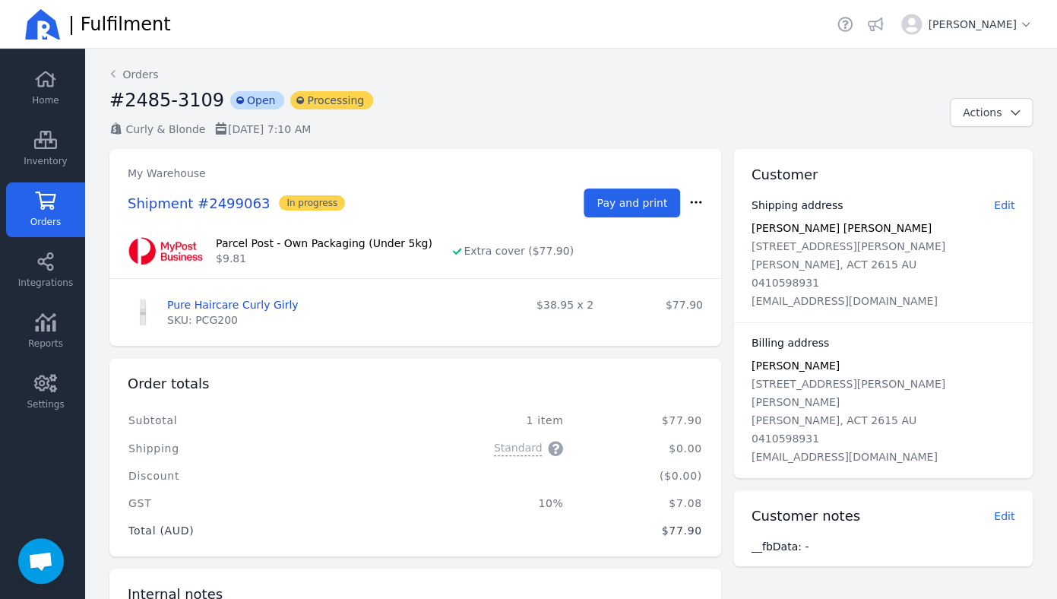
click at [688, 204] on div "Pay and print" at bounding box center [643, 202] width 119 height 29
click at [694, 204] on icon "button" at bounding box center [696, 202] width 14 height 15
click at [679, 229] on span "View shipment" at bounding box center [647, 233] width 88 height 15
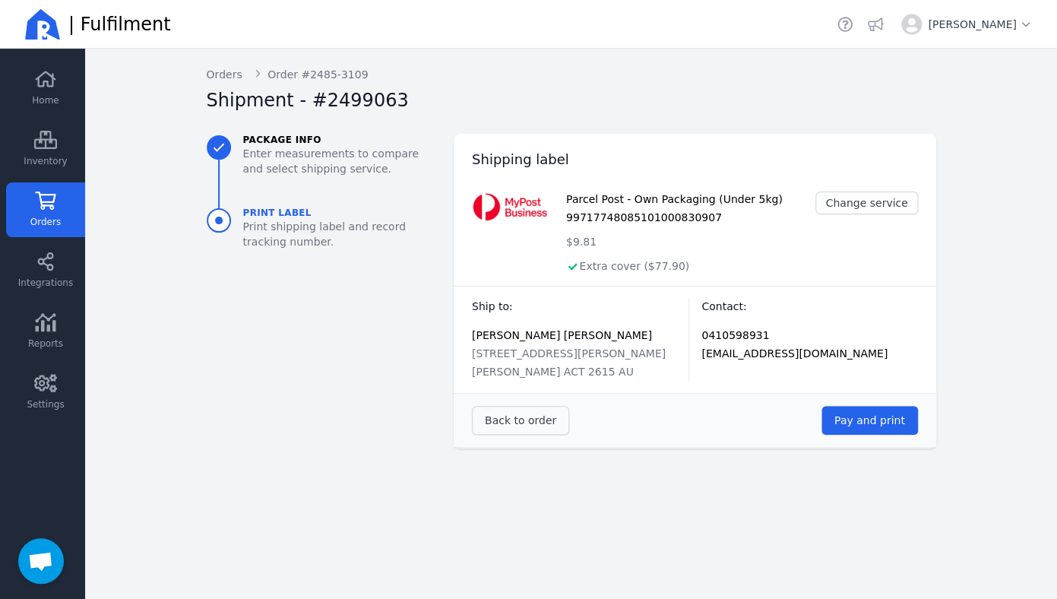
click at [547, 414] on span "Back to order" at bounding box center [520, 420] width 71 height 12
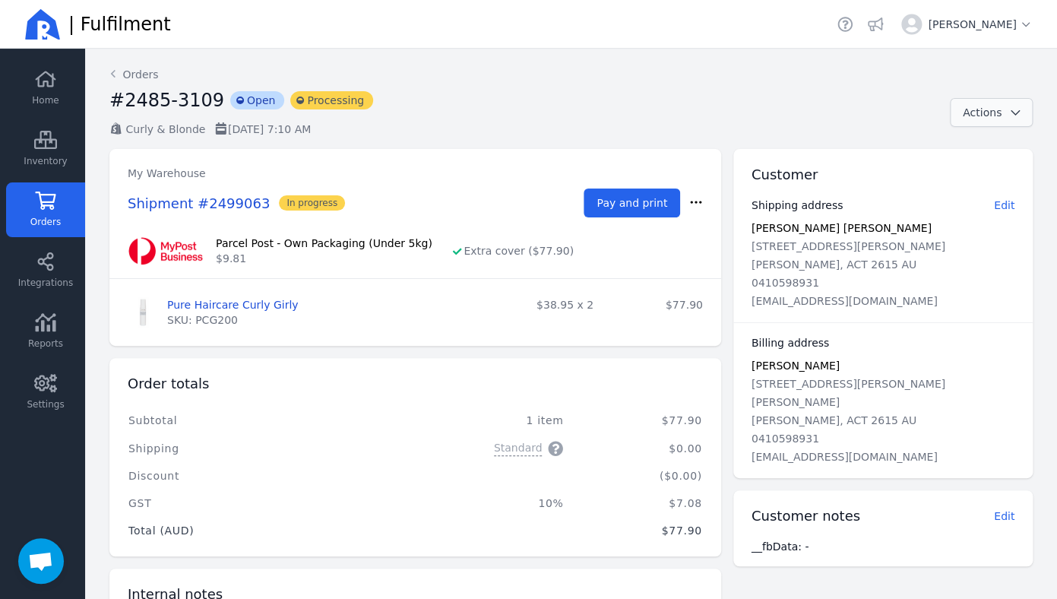
click at [1001, 109] on span "Actions" at bounding box center [982, 112] width 39 height 12
click at [696, 205] on icon "button" at bounding box center [696, 202] width 14 height 15
click at [696, 204] on icon "button" at bounding box center [696, 202] width 14 height 15
click at [661, 204] on span "Pay and print" at bounding box center [632, 203] width 71 height 12
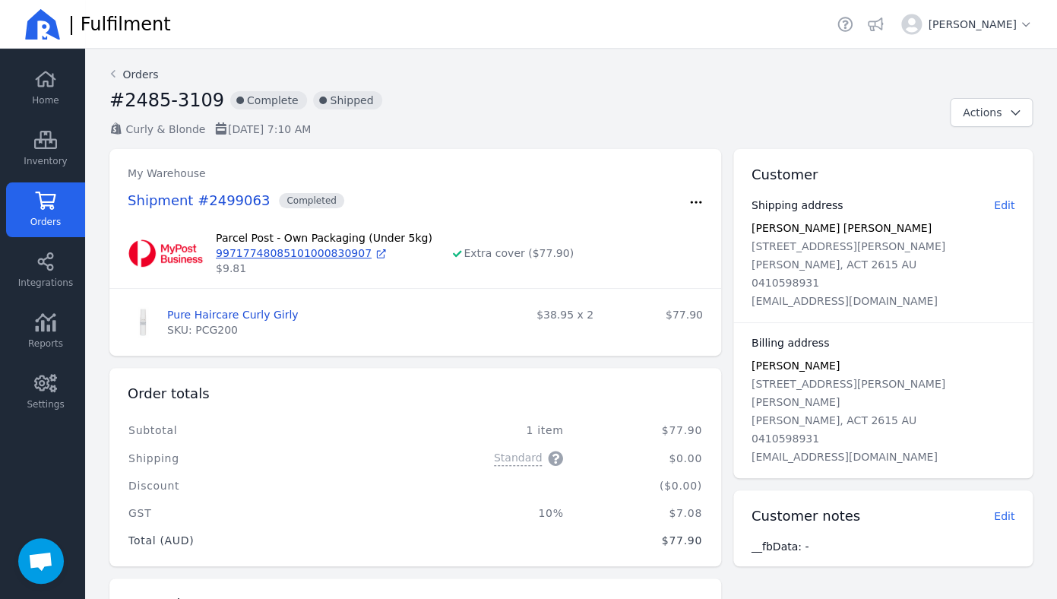
click at [132, 76] on link "Orders" at bounding box center [133, 74] width 49 height 15
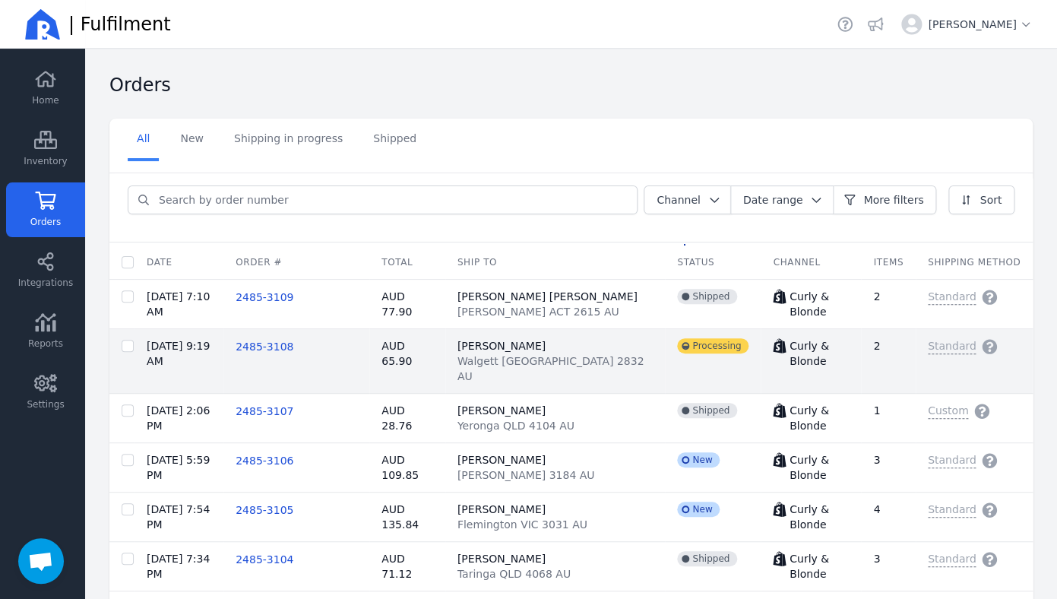
click at [290, 354] on td "2485-3108" at bounding box center [296, 361] width 146 height 65
checkbox input "false"
checkbox input "true"
click at [292, 347] on span "2485-3108" at bounding box center [265, 346] width 58 height 12
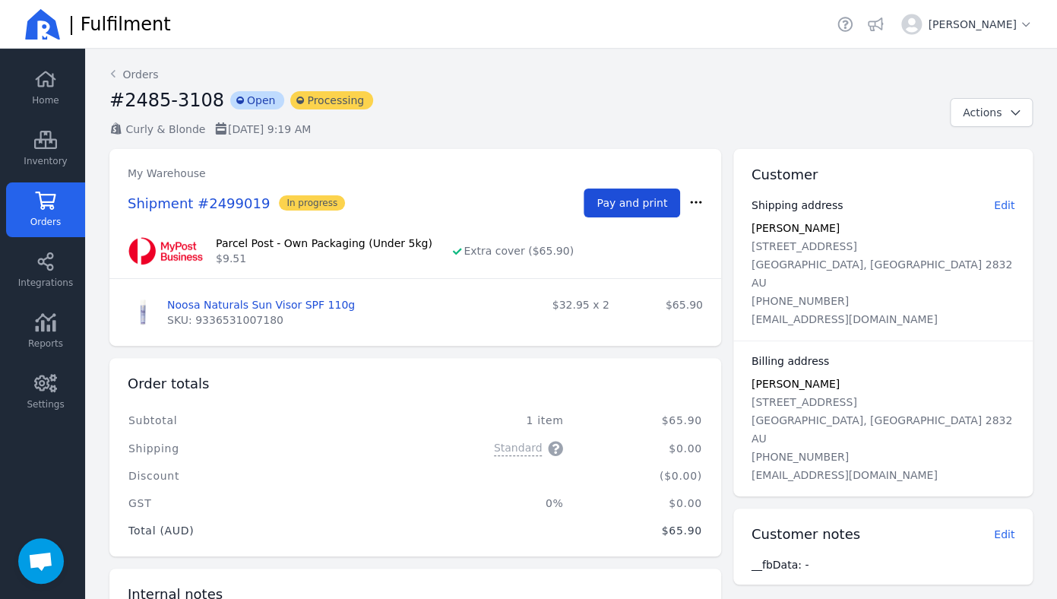
click at [632, 199] on span "Pay and print" at bounding box center [632, 203] width 71 height 12
